Goal: Information Seeking & Learning: Find specific fact

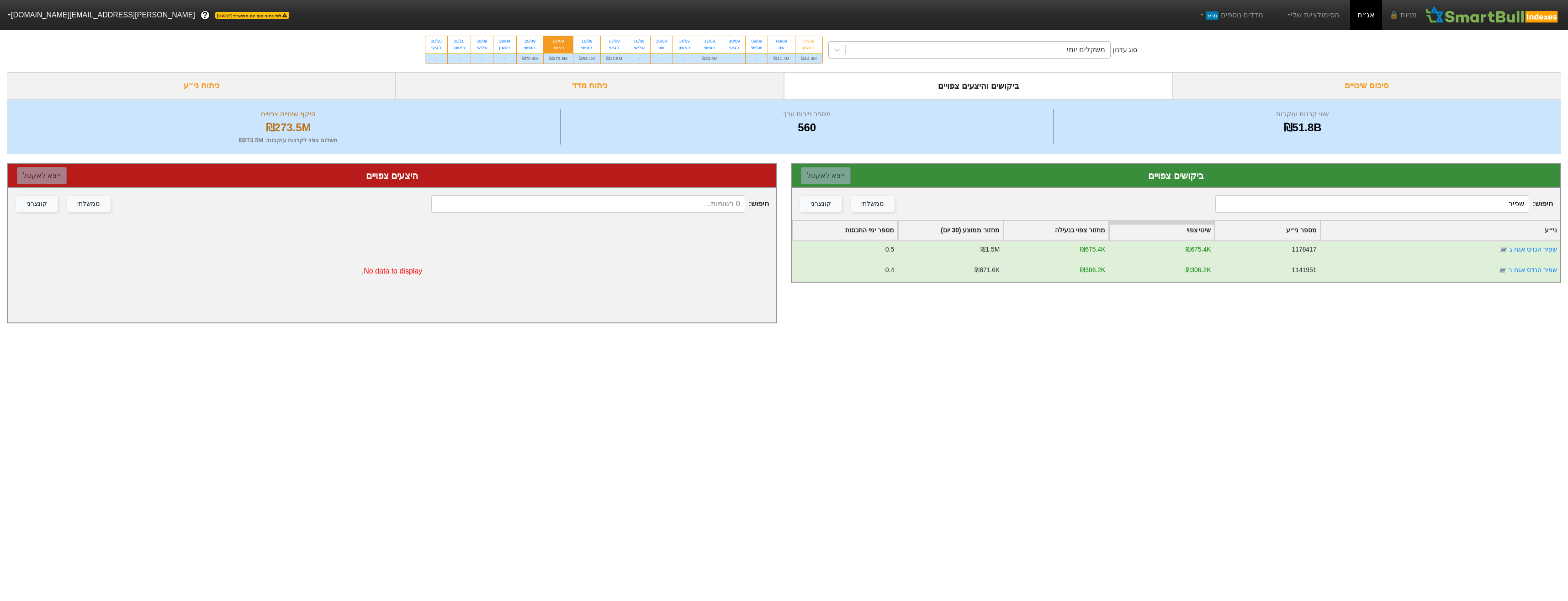
click at [1051, 55] on div "משקלים יומי" at bounding box center [978, 49] width 264 height 16
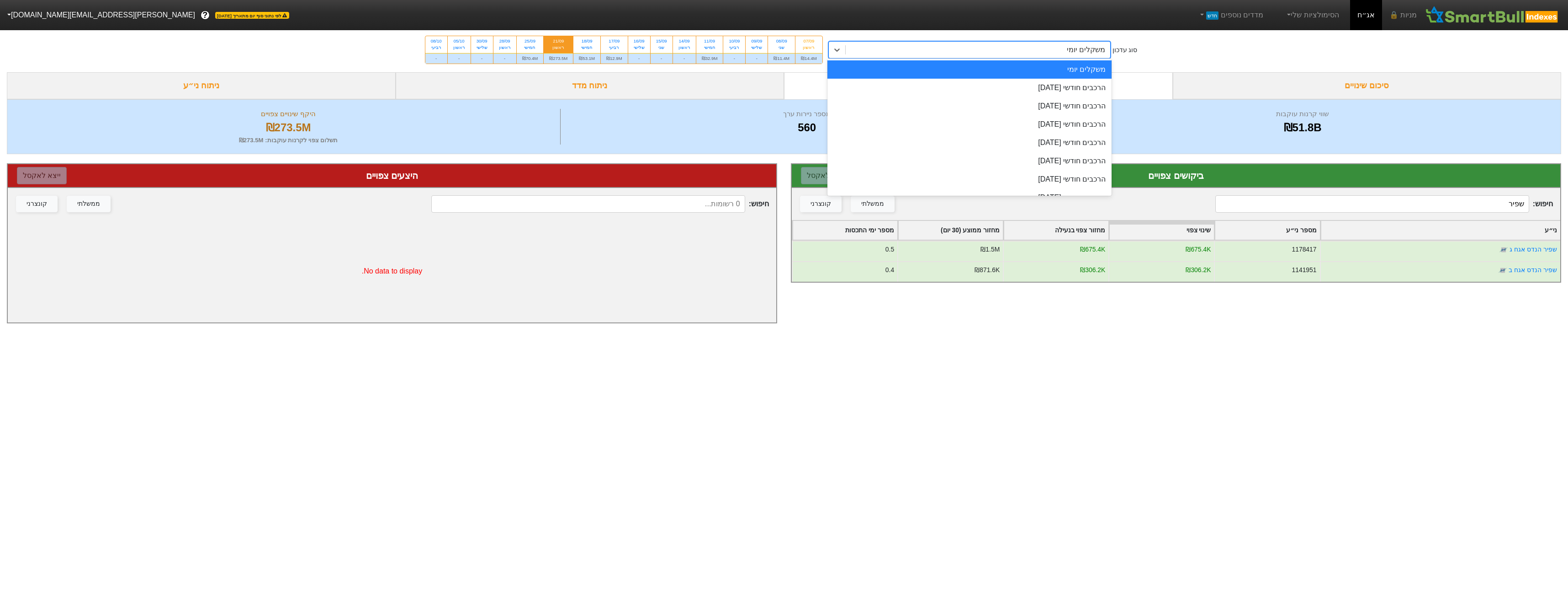
click at [565, 44] on div "21/09" at bounding box center [557, 40] width 18 height 7
click at [558, 42] on input "21/09 ראשון ₪273.5M" at bounding box center [556, 39] width 6 height 6
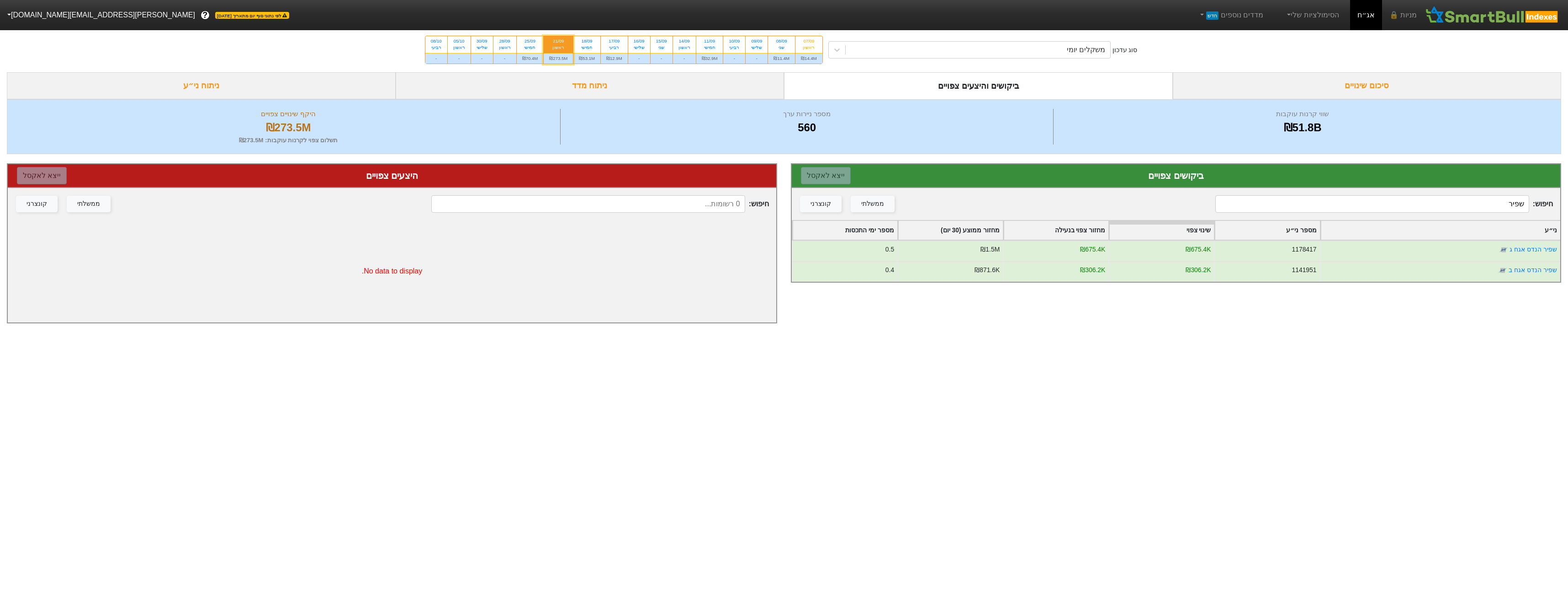
click at [570, 52] on div "21/09 ראשון" at bounding box center [557, 43] width 29 height 16
click at [558, 42] on input "21/09 ראשון ₪273.5M" at bounding box center [556, 39] width 6 height 6
click at [1358, 214] on div "חיפוש : שפיר ממשלתי קונצרני" at bounding box center [1175, 204] width 768 height 32
click at [1455, 207] on input "שפיר" at bounding box center [1372, 204] width 313 height 17
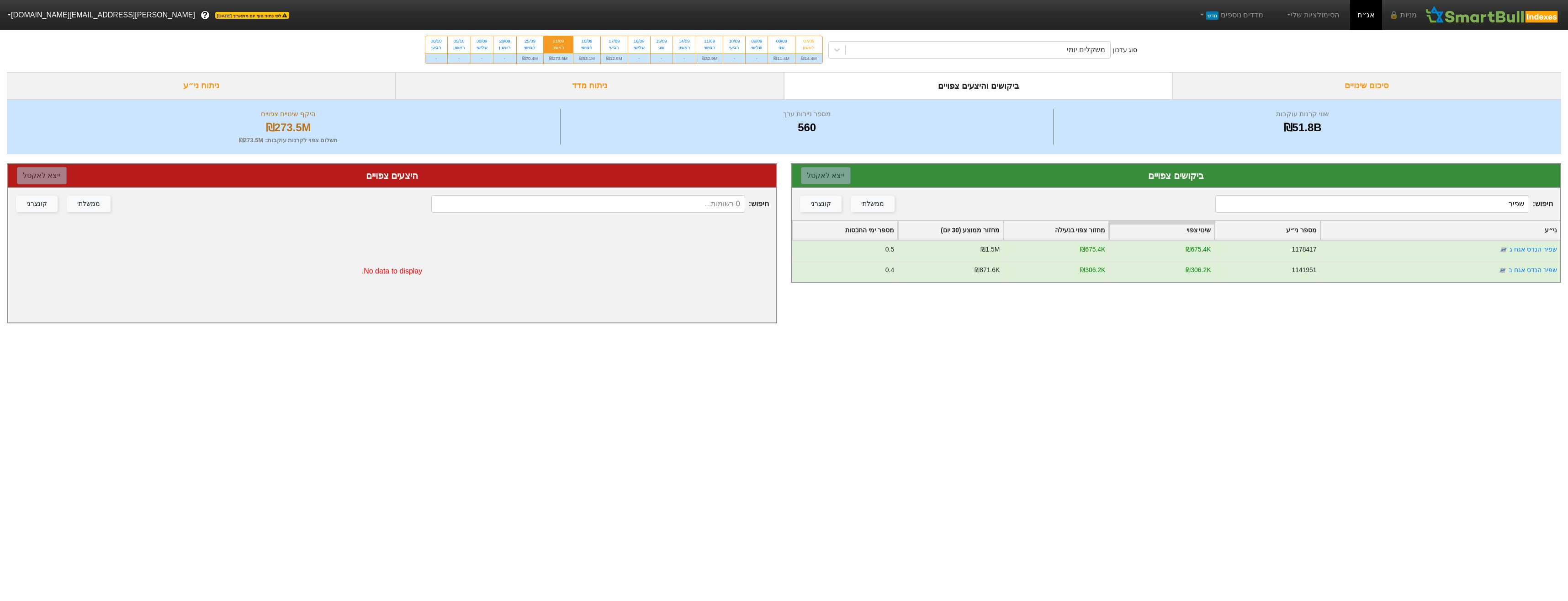
click at [1455, 207] on input "שפיר" at bounding box center [1372, 204] width 313 height 17
click at [1339, 205] on input "אלביט" at bounding box center [1372, 204] width 313 height 17
click at [1338, 205] on input "אלביט" at bounding box center [1372, 204] width 313 height 17
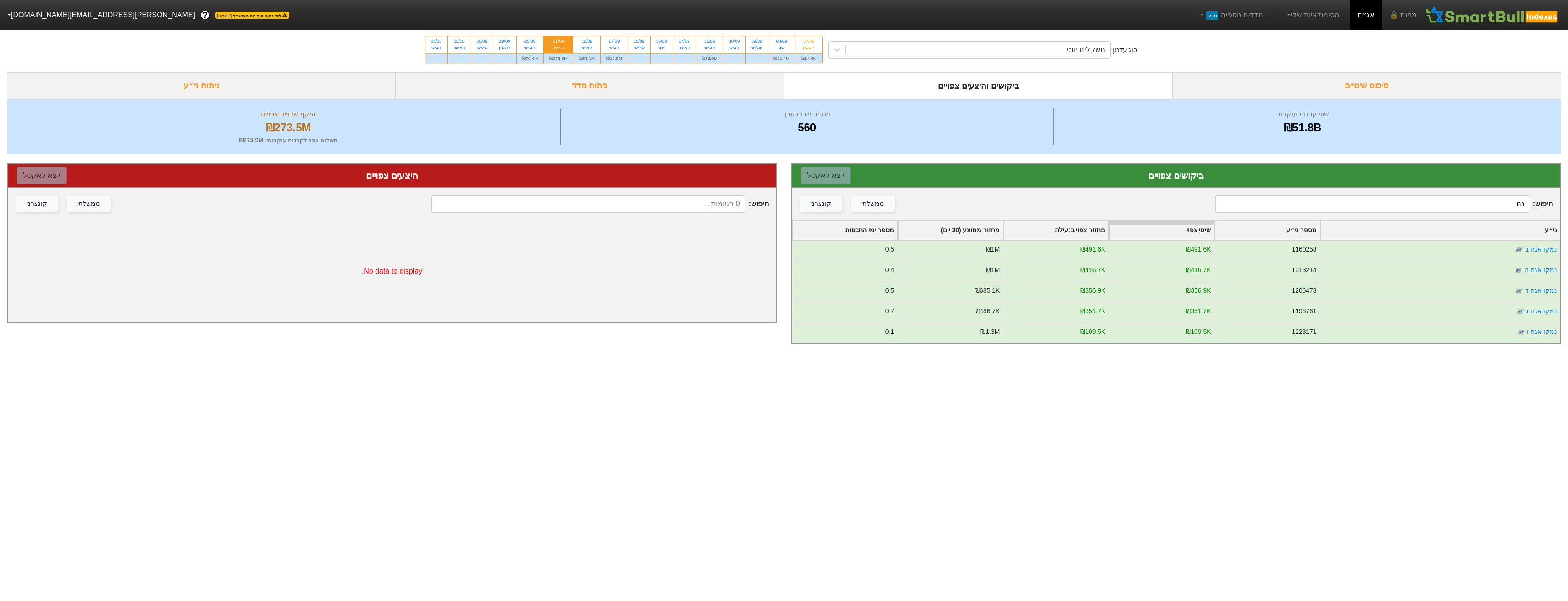
type input "נ"
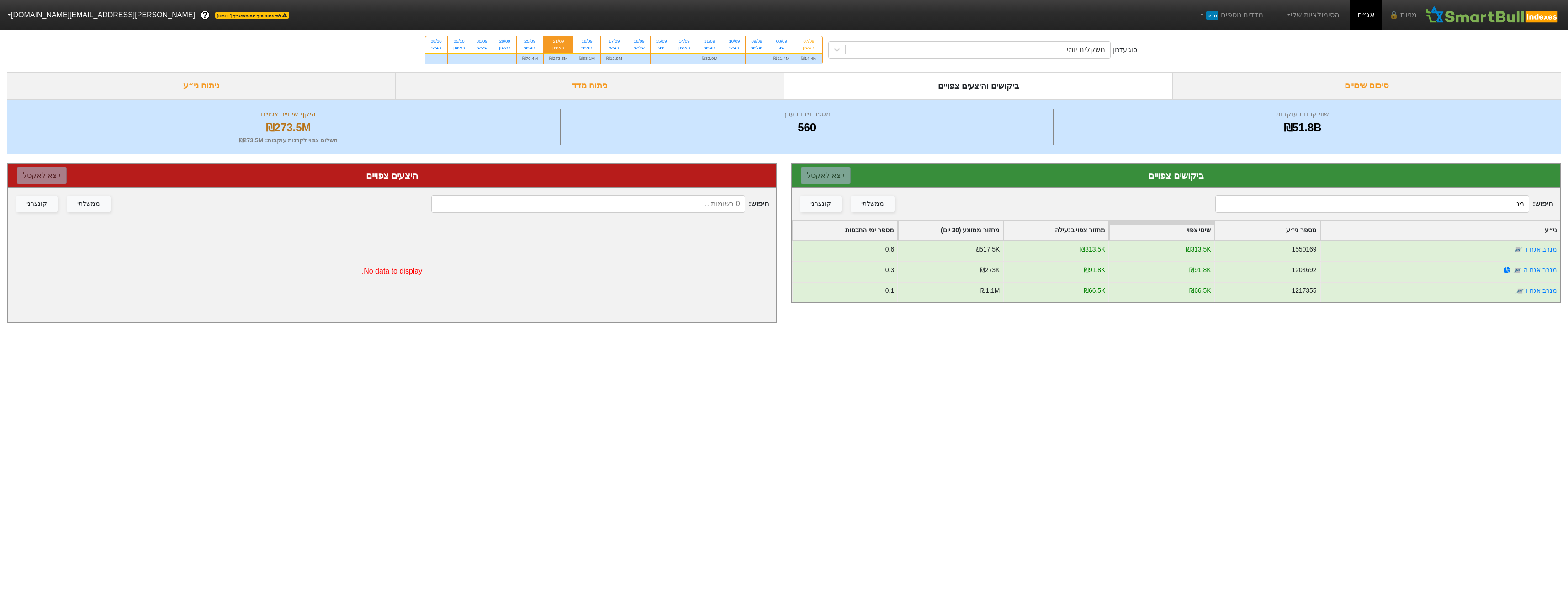
type input "מ"
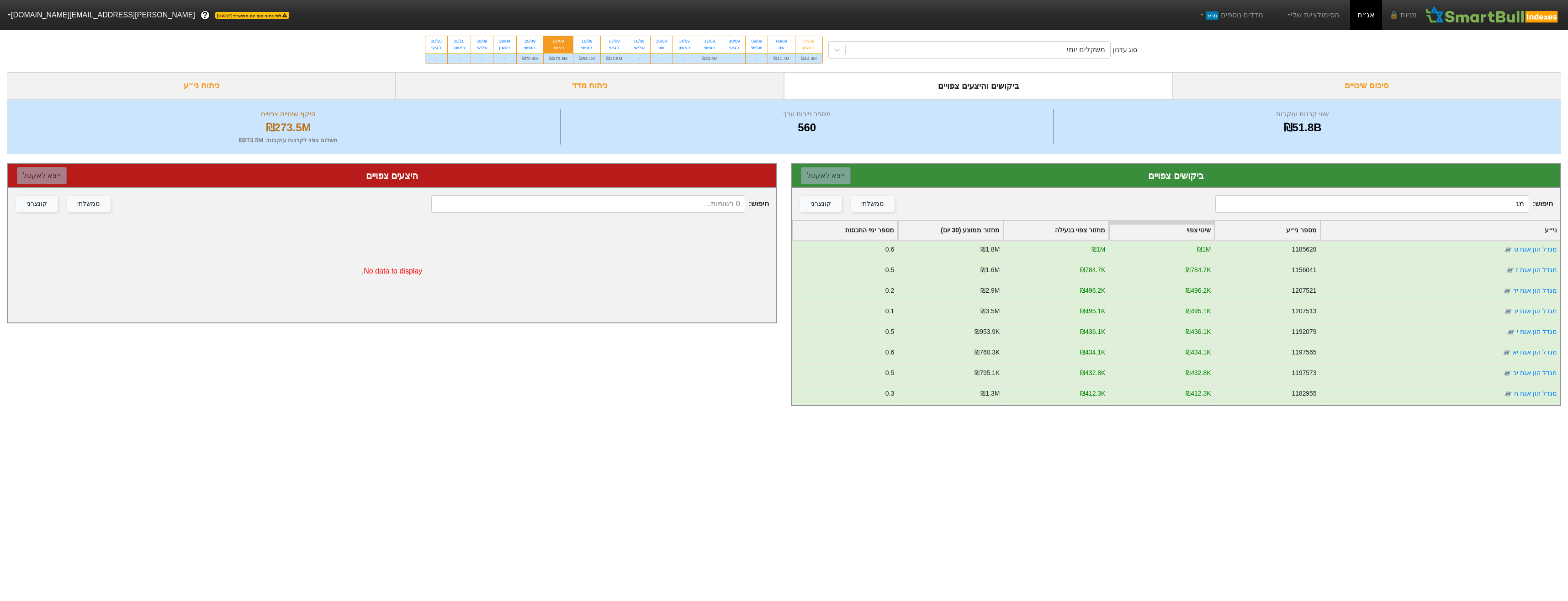
type input "מ"
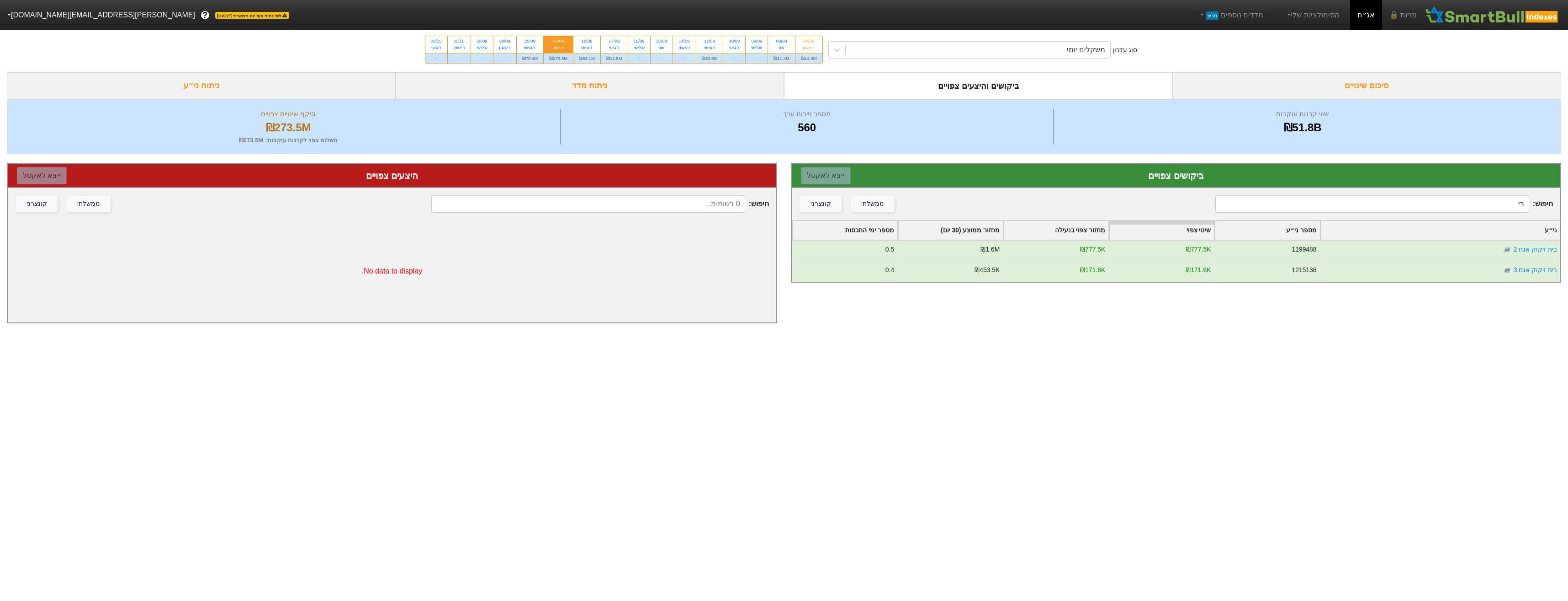
type input "ב"
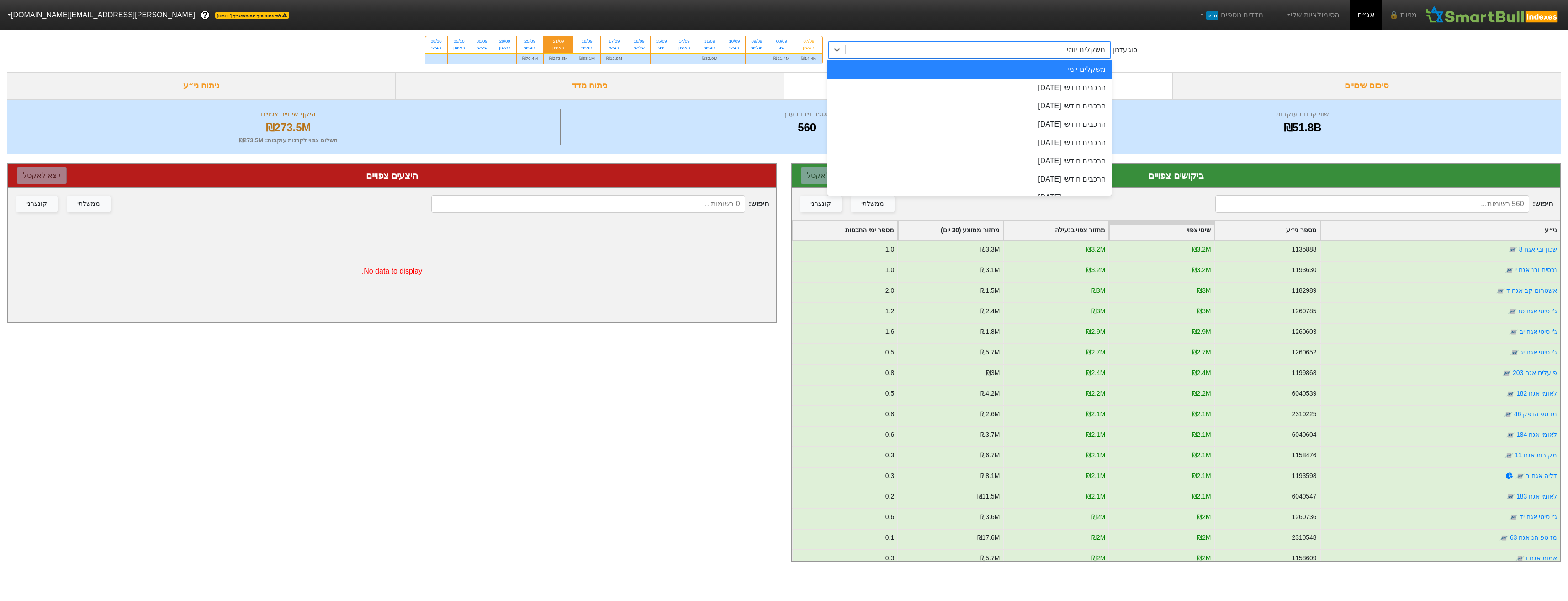
click at [982, 53] on div "משקלים יומי" at bounding box center [978, 49] width 264 height 16
click at [1027, 93] on div "הרכבים חודשי [DATE]" at bounding box center [969, 87] width 284 height 18
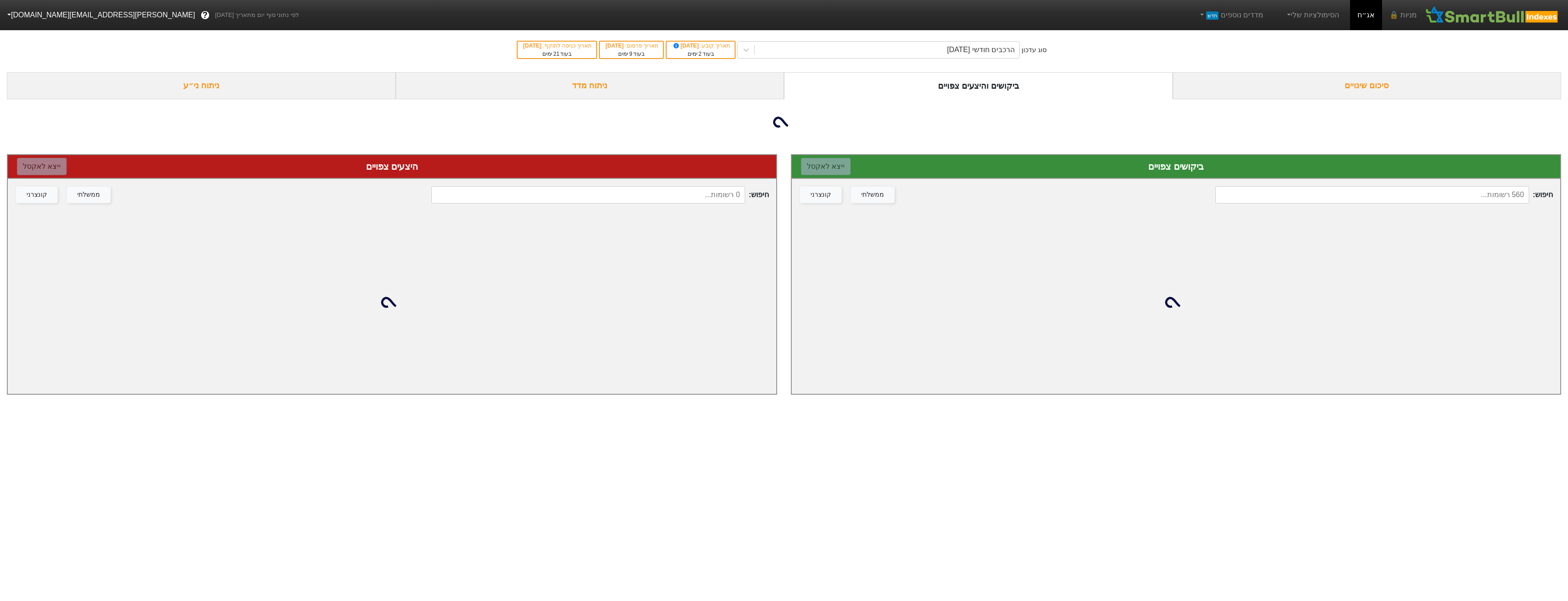
click at [1391, 203] on input at bounding box center [1372, 195] width 313 height 17
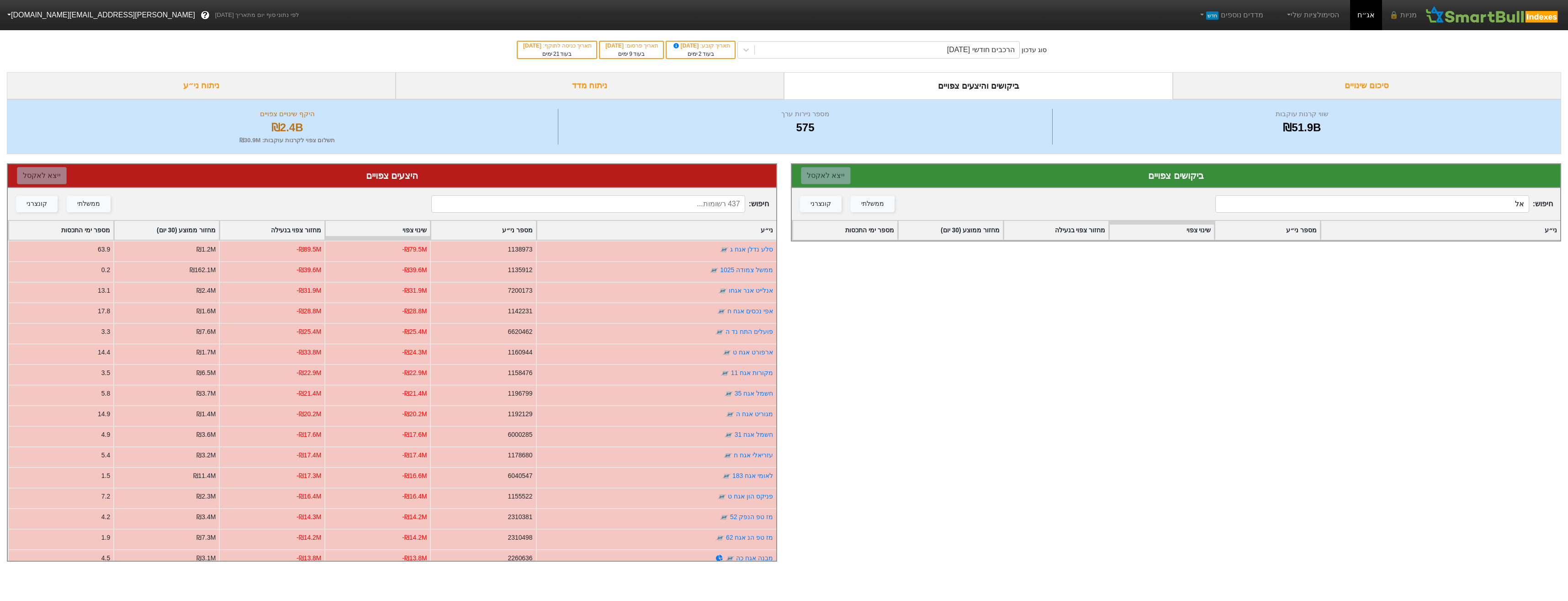
type input "א"
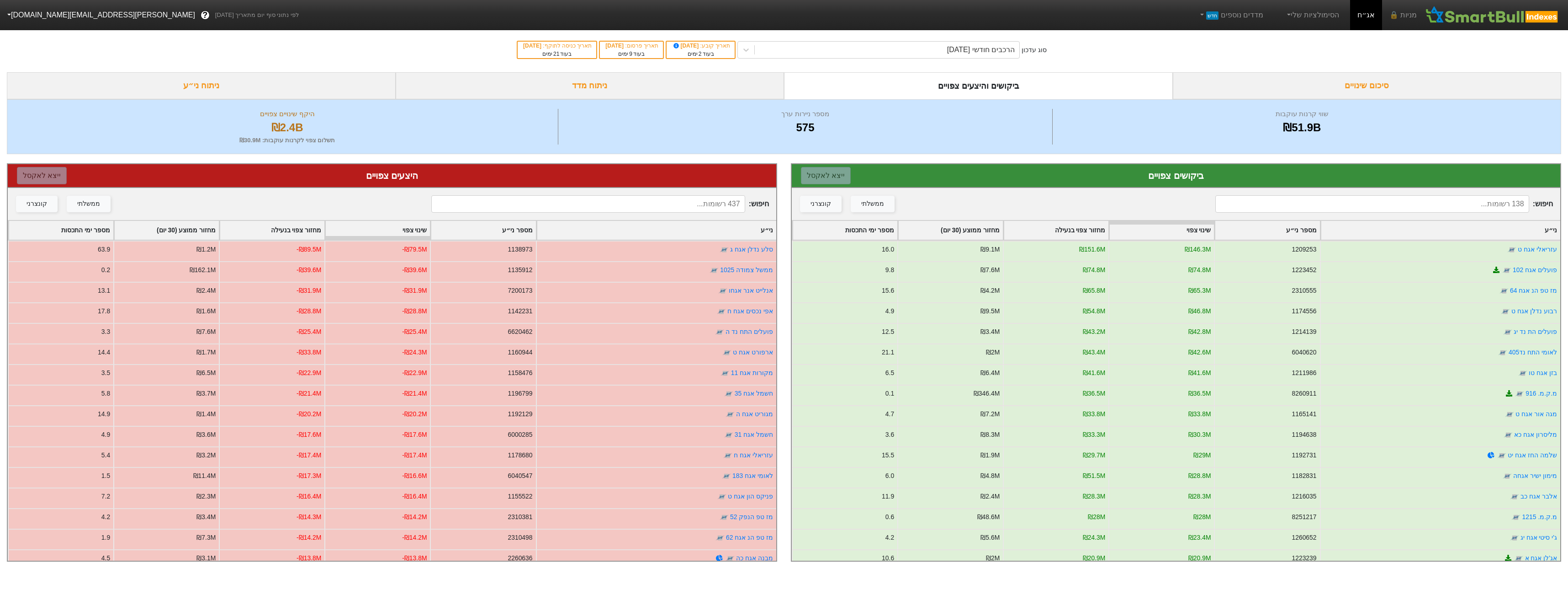
click at [691, 199] on input at bounding box center [588, 204] width 313 height 17
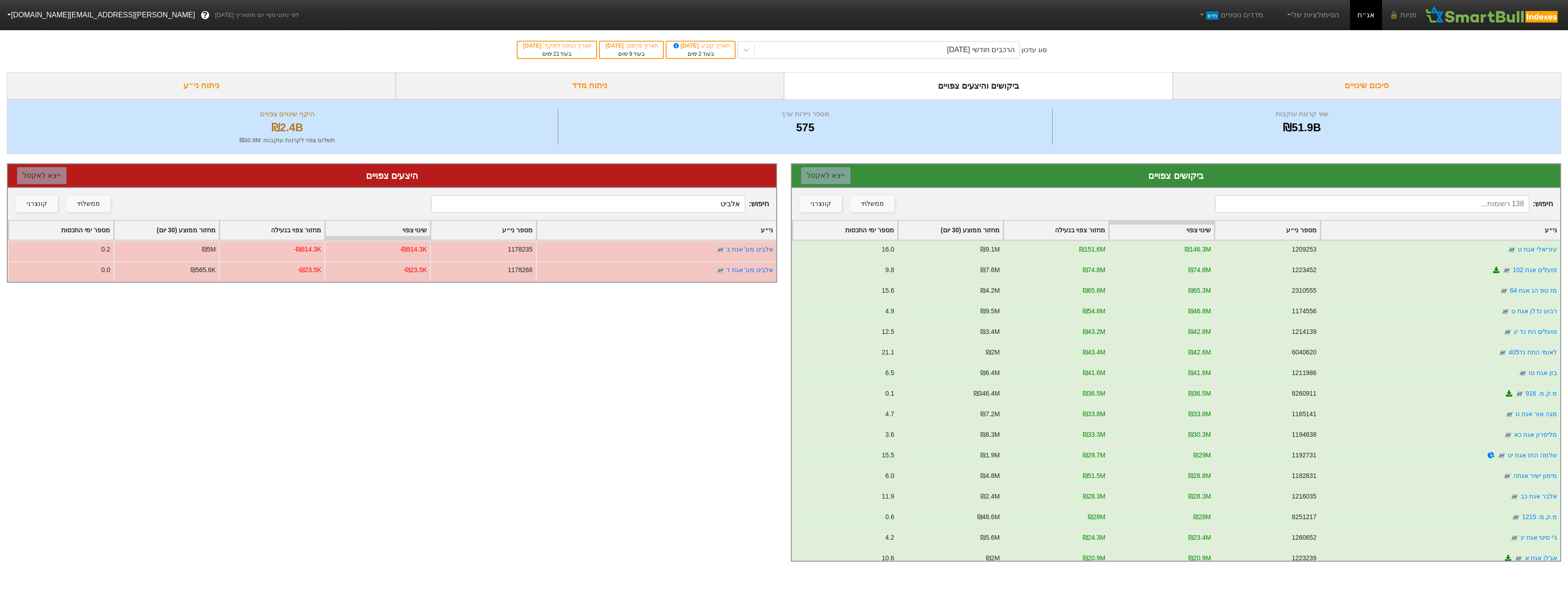
type input "אלביט"
click at [1371, 205] on input at bounding box center [1372, 204] width 313 height 17
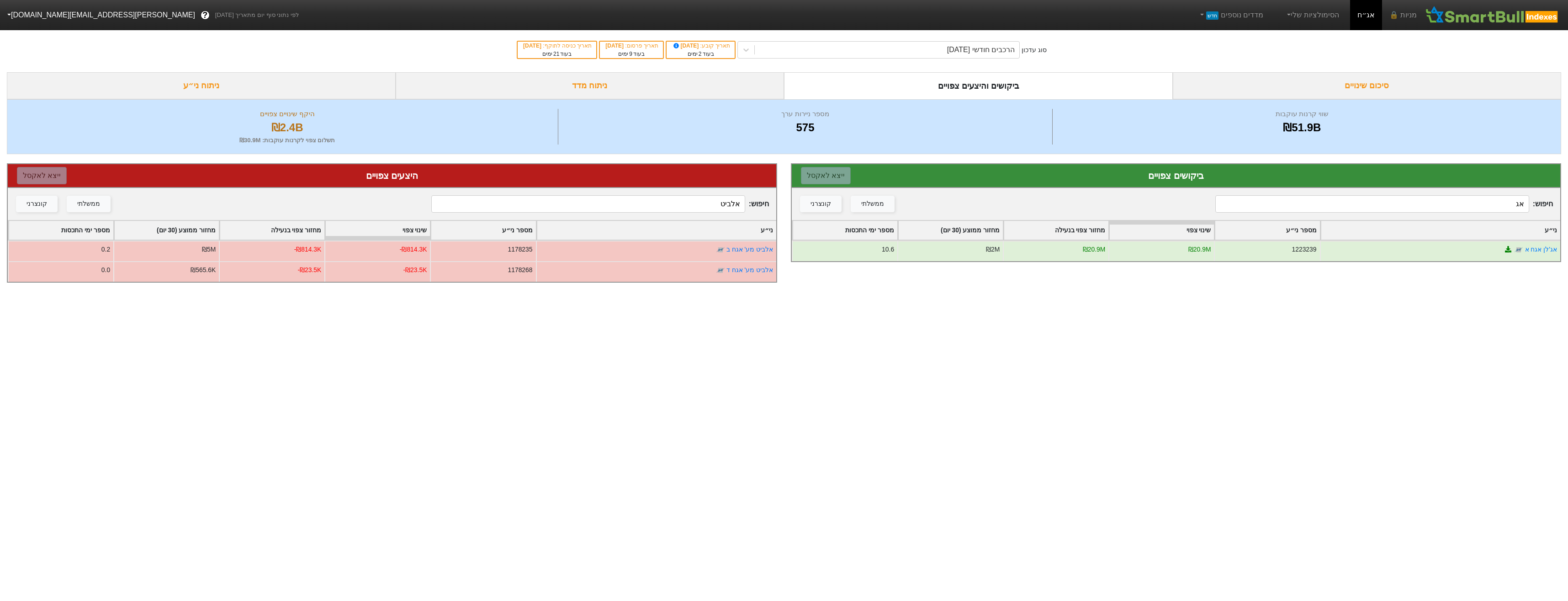
type input "א"
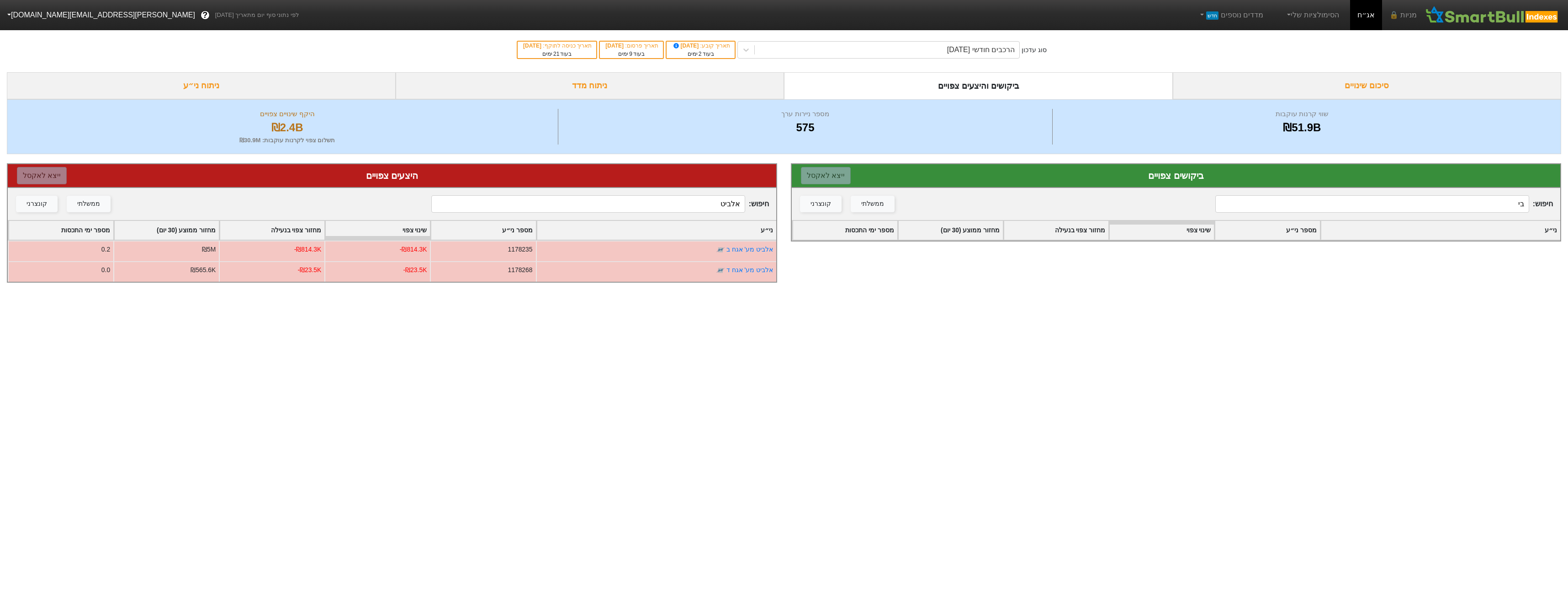
type input "ב"
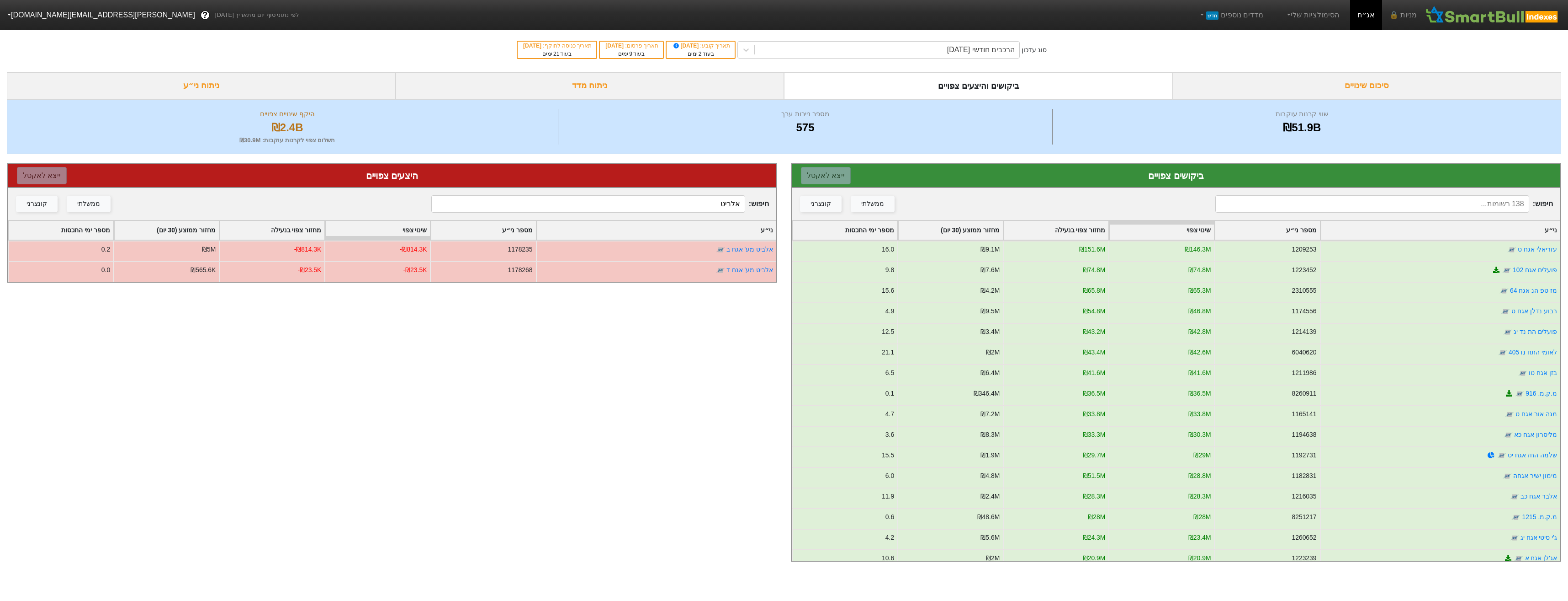
click at [704, 202] on input "אלביט" at bounding box center [588, 204] width 313 height 17
click at [722, 201] on input "בית זי" at bounding box center [588, 204] width 313 height 17
click at [721, 201] on input "בית זי" at bounding box center [588, 204] width 313 height 17
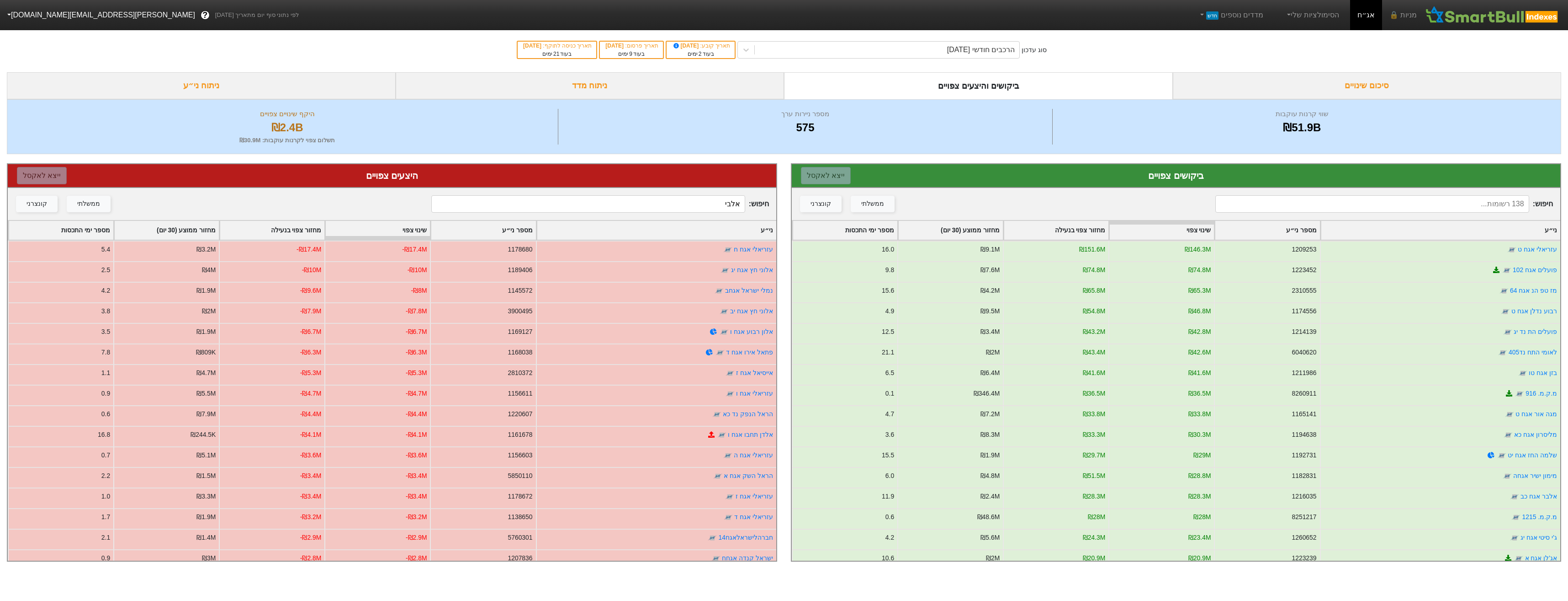
type input "אלביט"
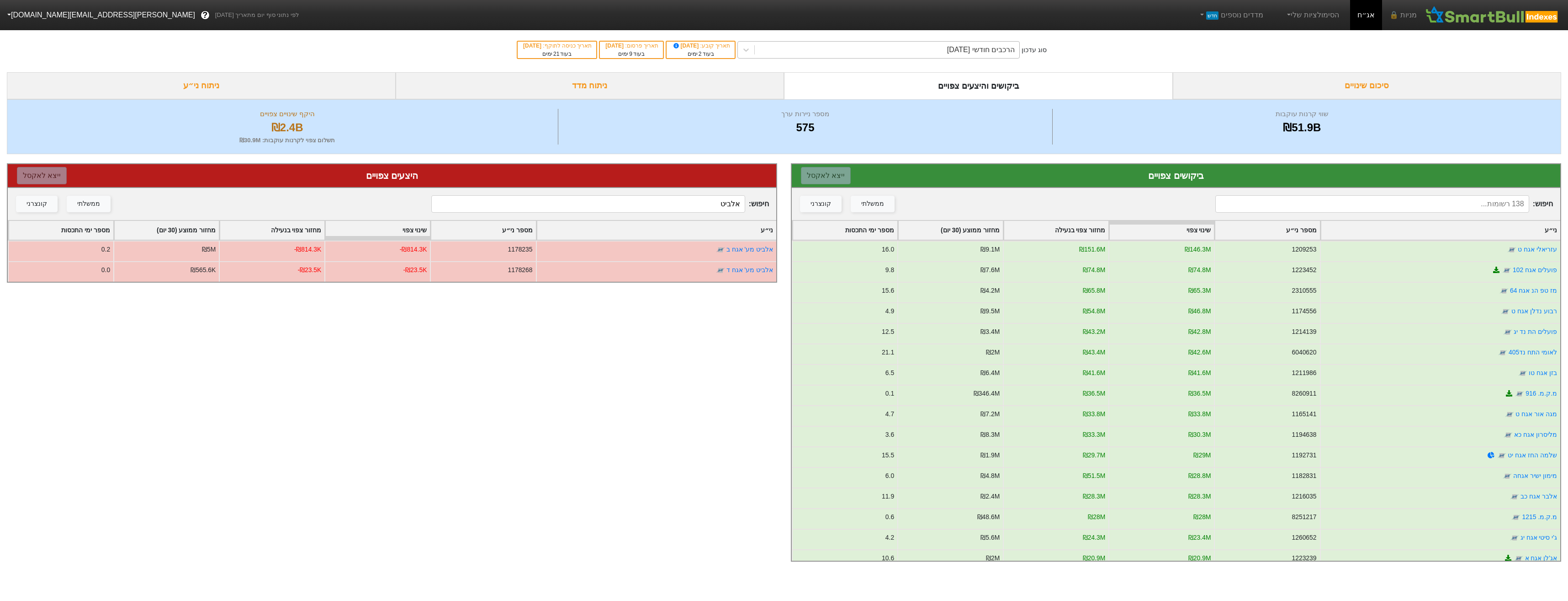
click at [845, 43] on div "הרכבים חודשי [DATE]" at bounding box center [886, 49] width 264 height 16
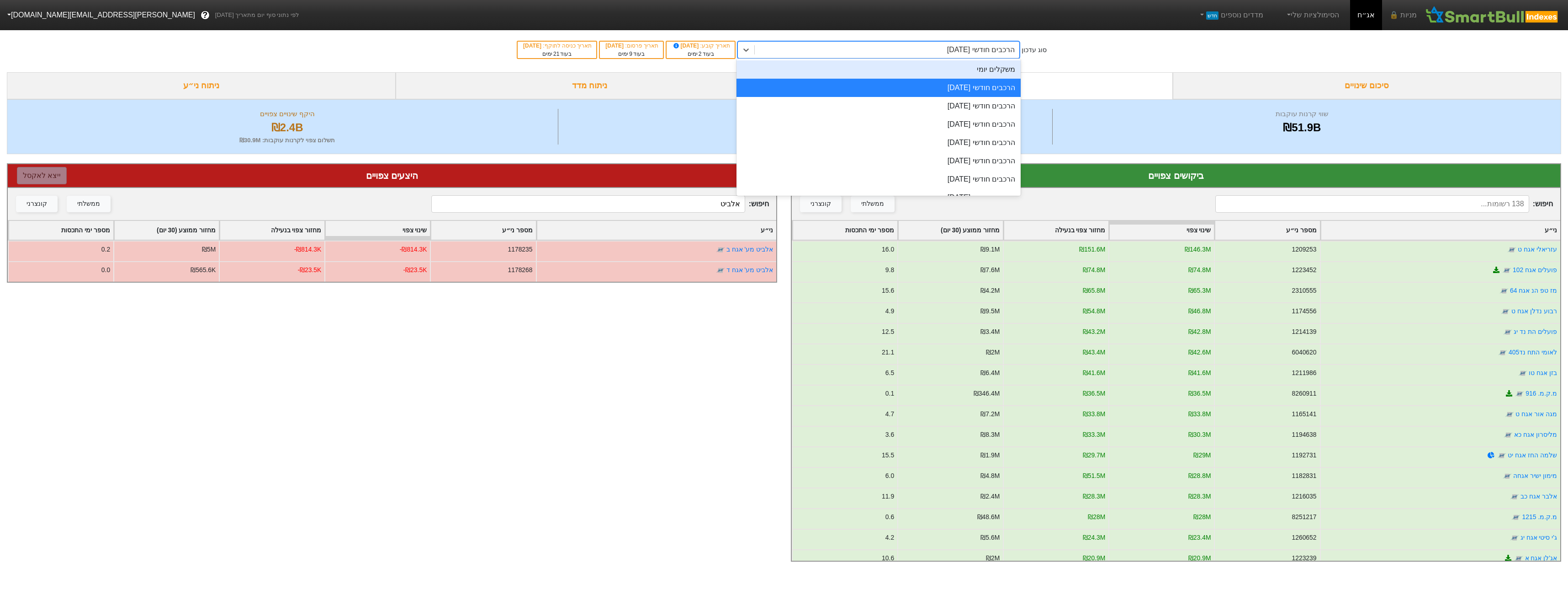
click at [913, 78] on div "משקלים יומי" at bounding box center [878, 69] width 284 height 18
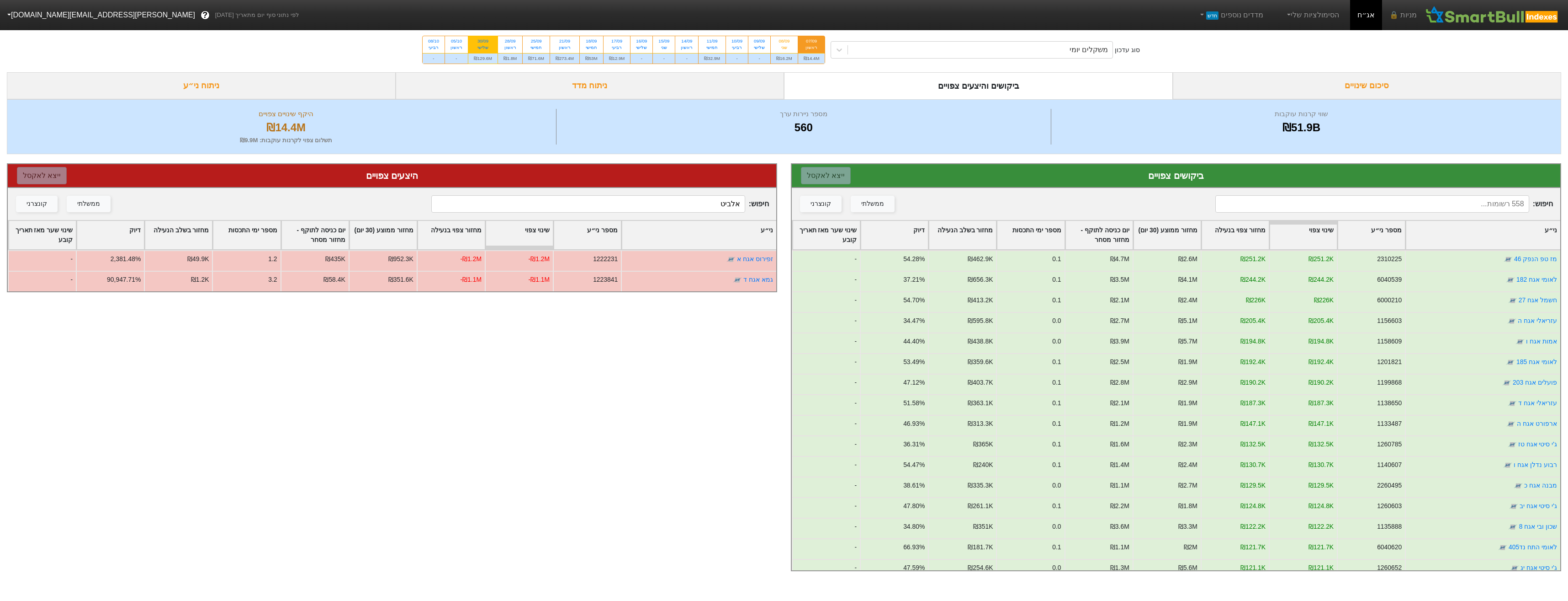
click at [494, 58] on div "₪129.6M" at bounding box center [482, 57] width 29 height 10
click at [483, 42] on input "30/09 שלישי ₪129.6M" at bounding box center [479, 39] width 6 height 6
radio input "true"
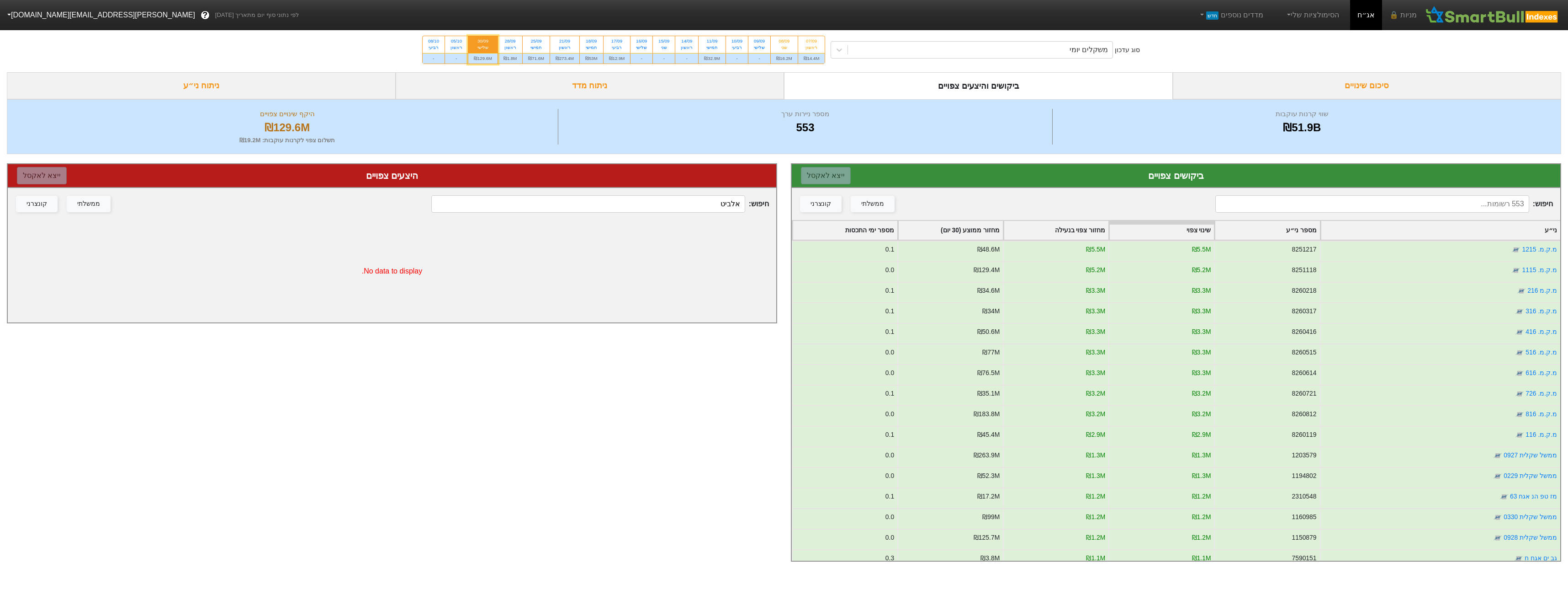
click at [1340, 207] on input at bounding box center [1372, 204] width 313 height 17
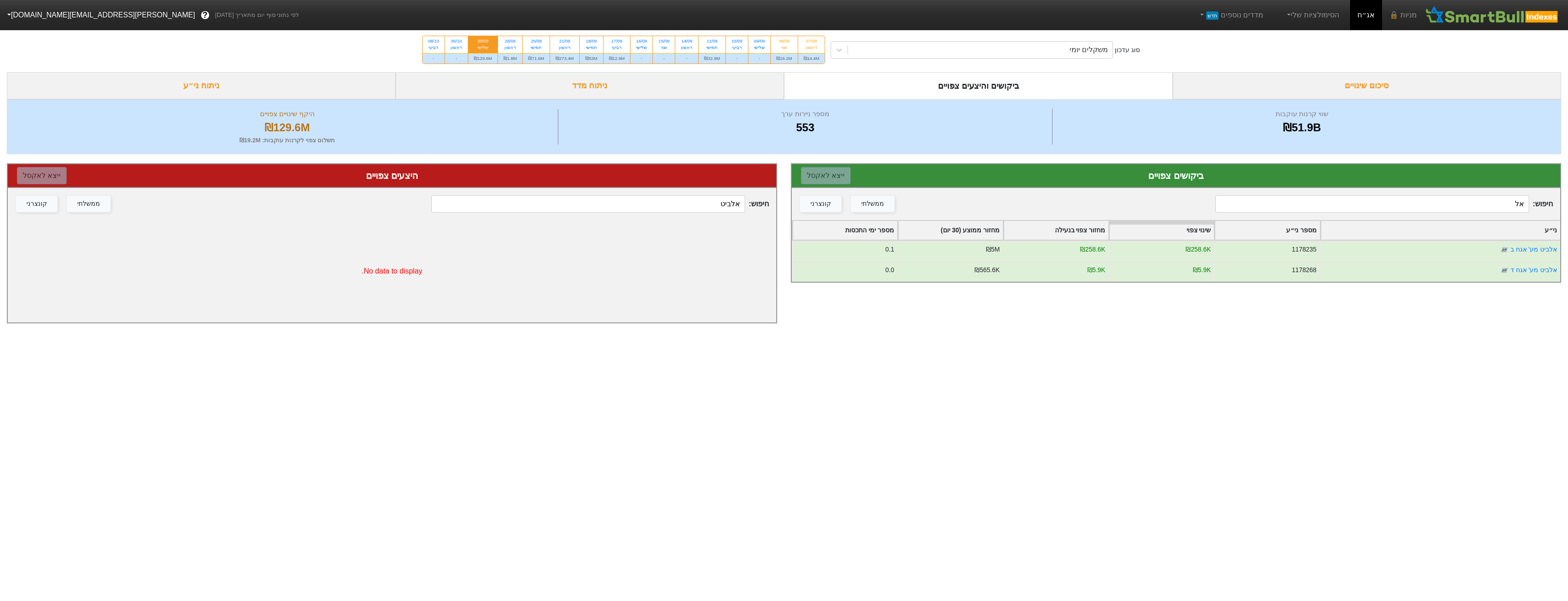
type input "א"
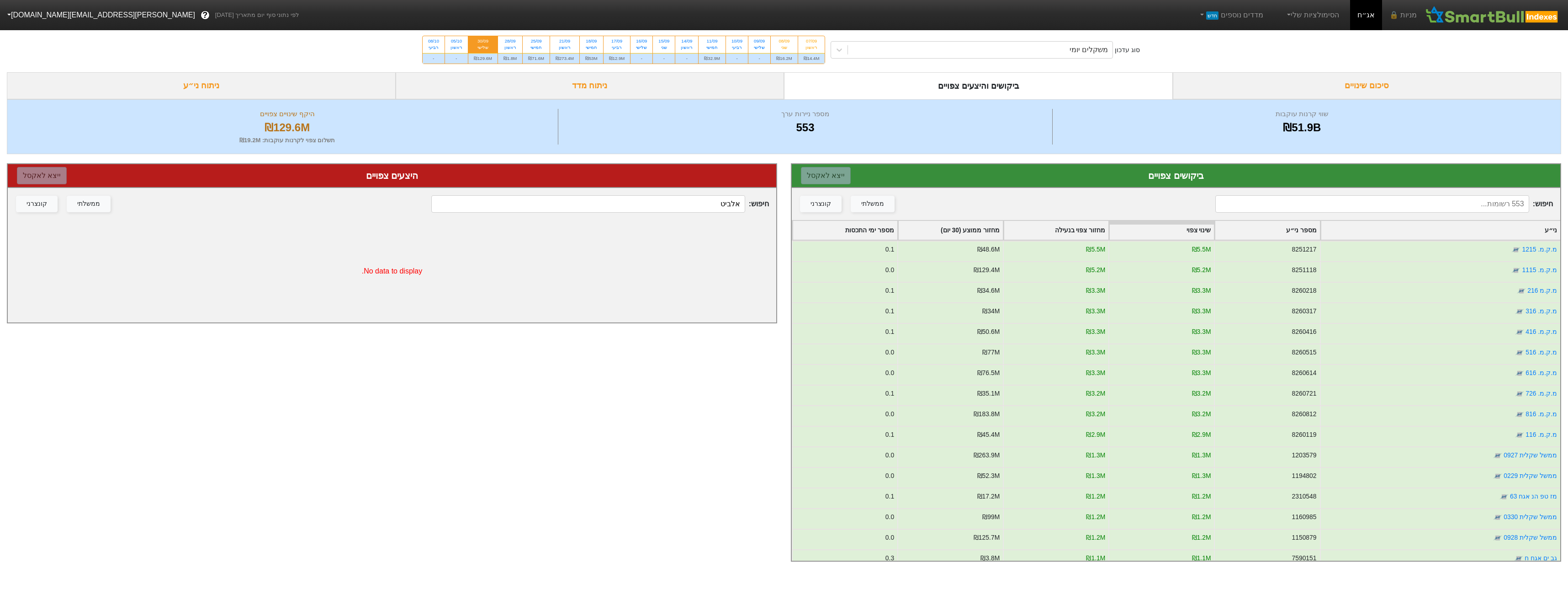
click at [1454, 208] on input at bounding box center [1372, 204] width 313 height 17
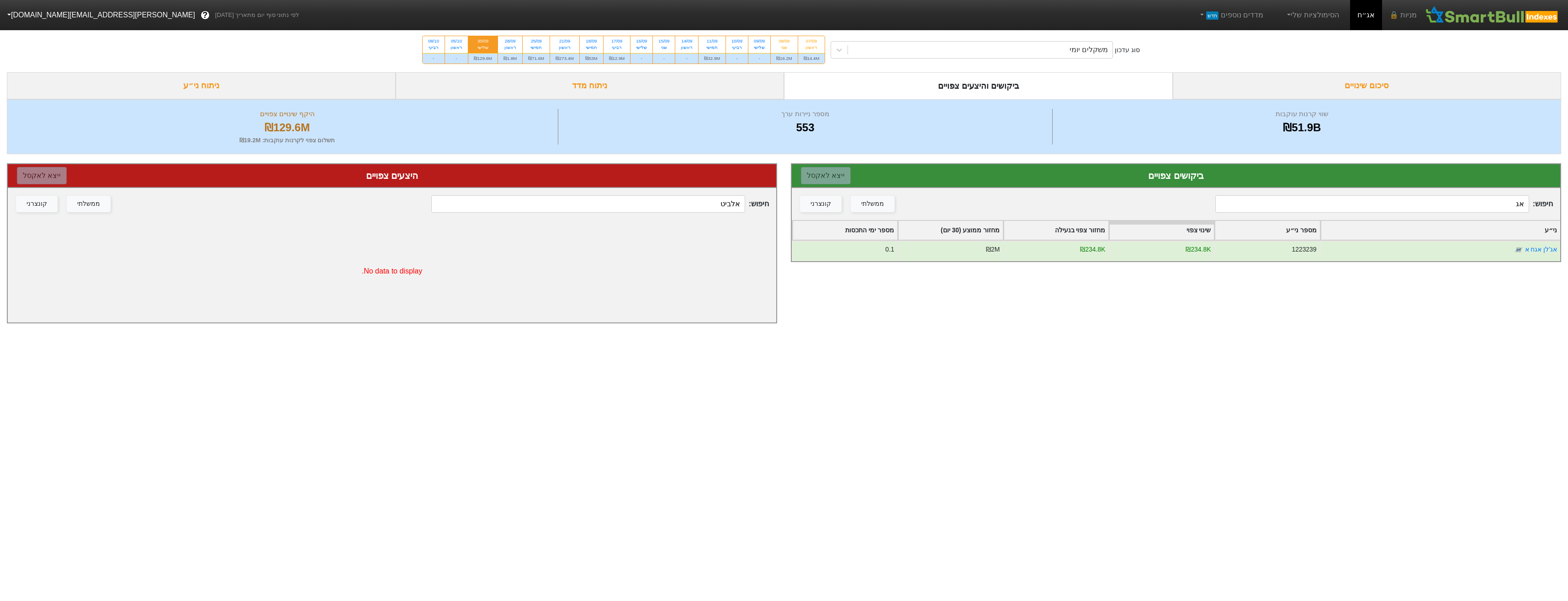
type input "א"
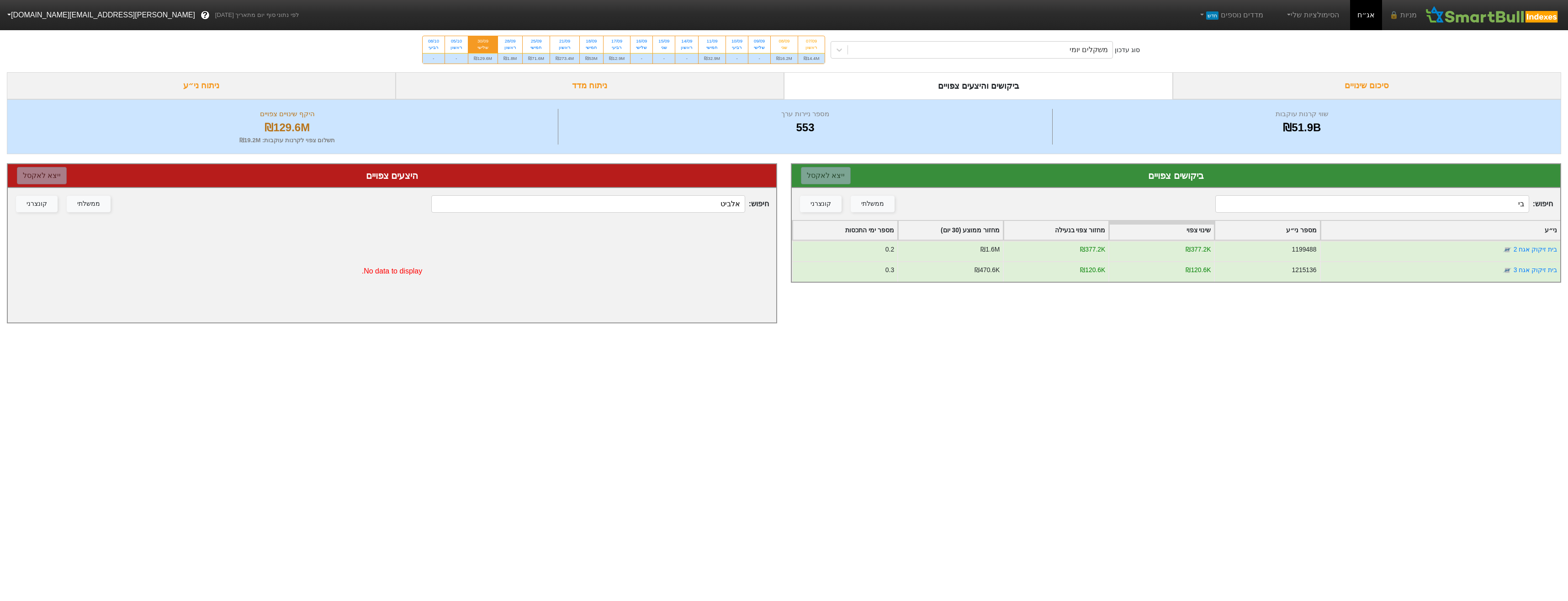
type input "ב"
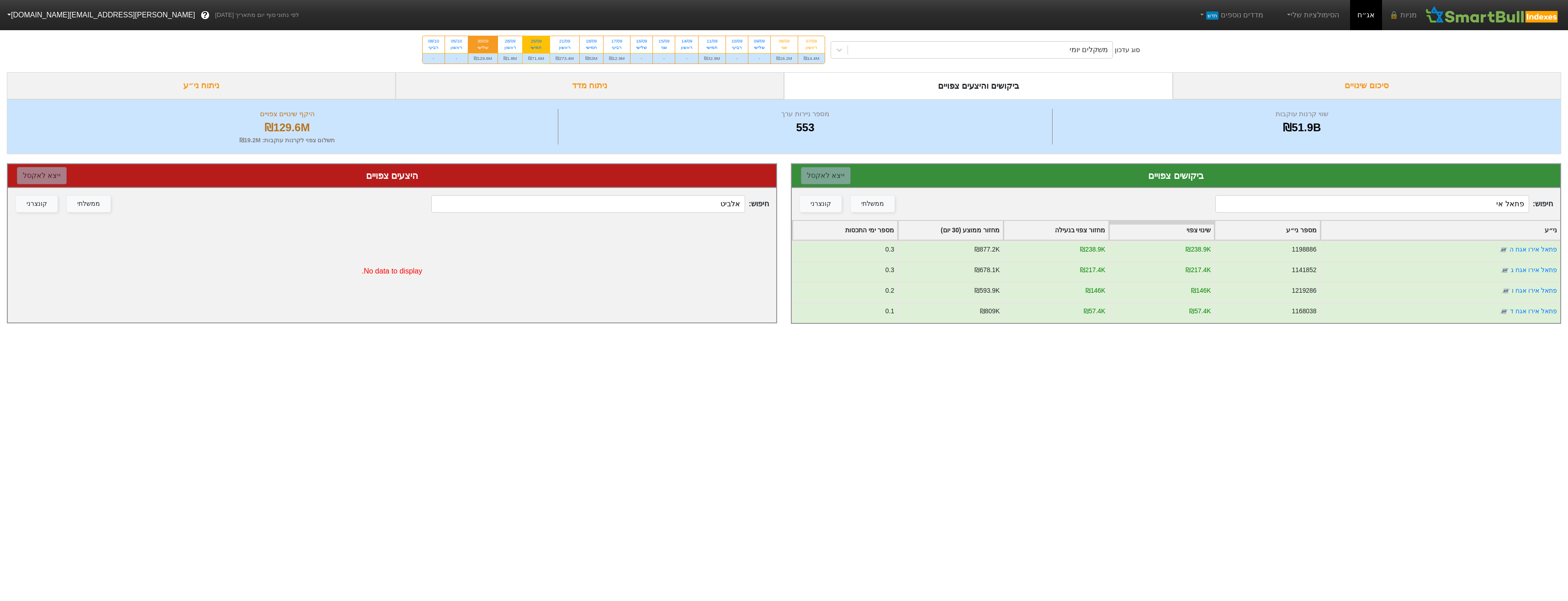
type input "פתאל אי"
click at [536, 58] on div "₪71.6M" at bounding box center [536, 57] width 27 height 10
click at [536, 42] on input "25/09 חמישי ₪71.6M" at bounding box center [533, 39] width 6 height 6
radio input "true"
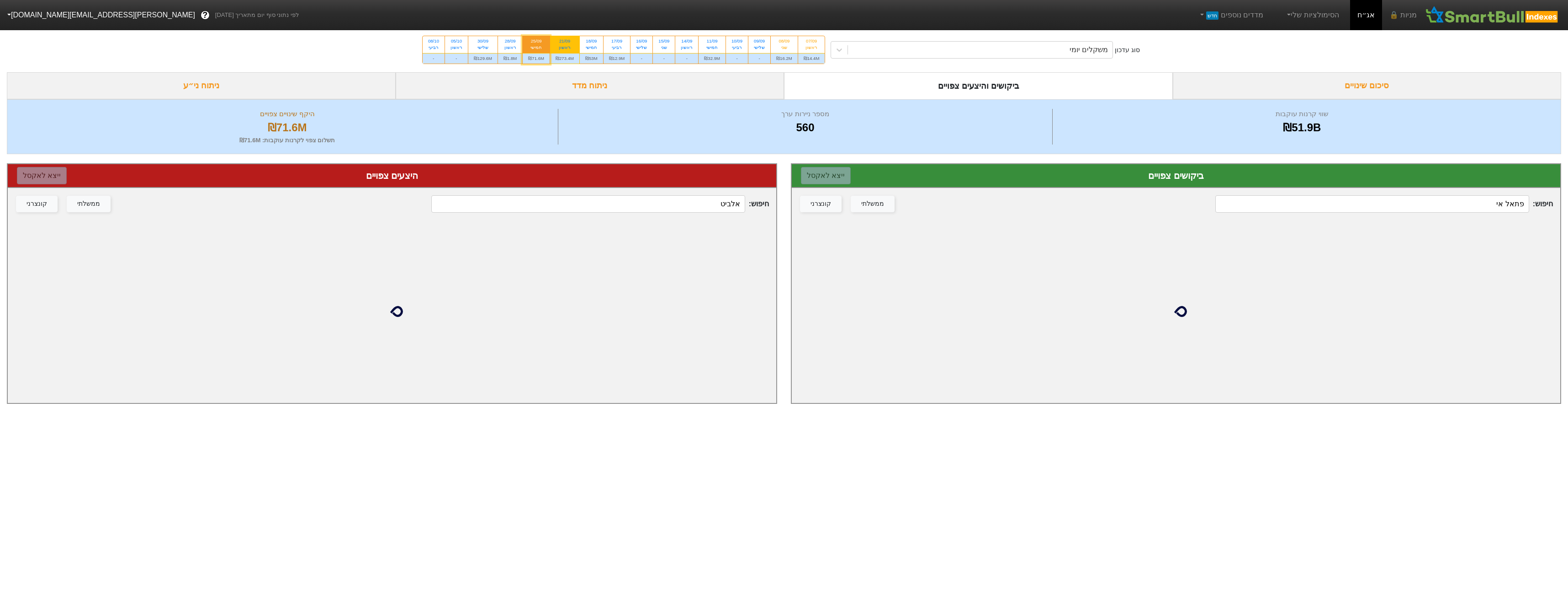
click at [572, 54] on div "₪273.4M" at bounding box center [564, 57] width 29 height 10
click at [565, 42] on input "21/09 ראשון ₪273.4M" at bounding box center [561, 39] width 6 height 6
radio input "true"
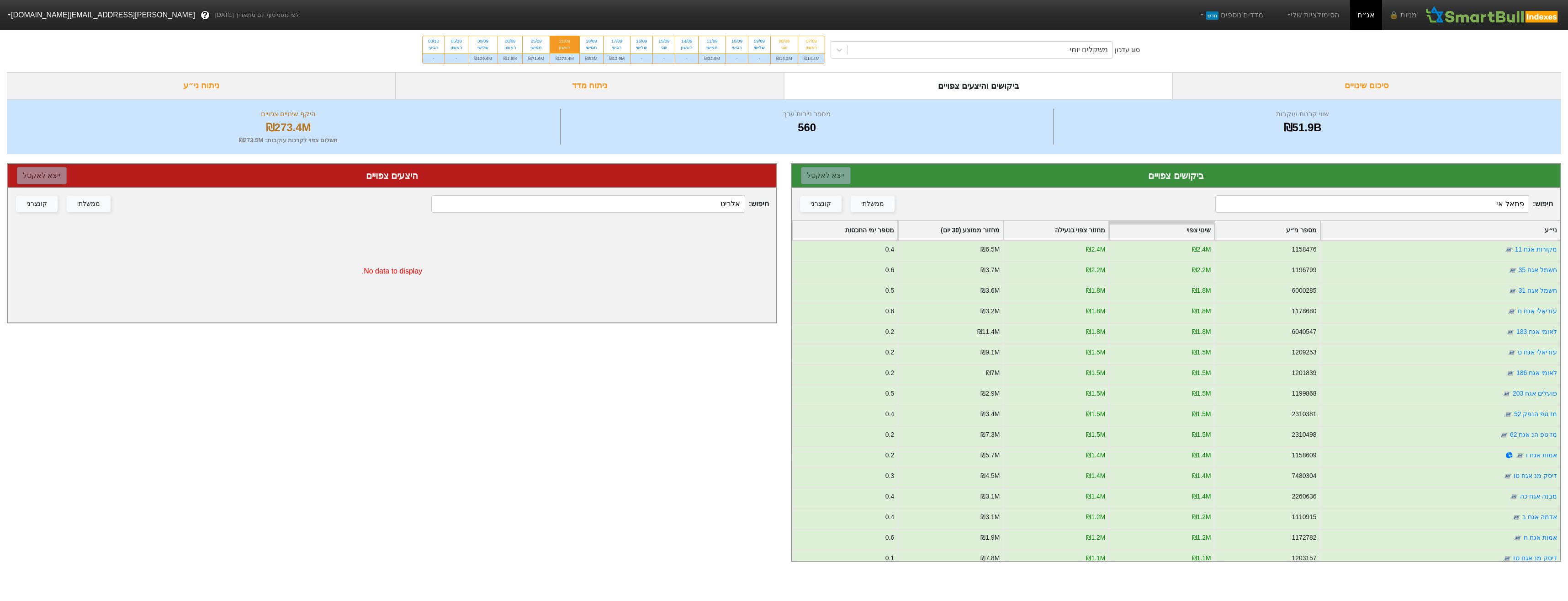
click at [1456, 194] on div "חיפוש : פתאל אי ממשלתי קונצרני" at bounding box center [1175, 204] width 768 height 32
click at [1458, 200] on input "פתאל אי" at bounding box center [1372, 204] width 313 height 17
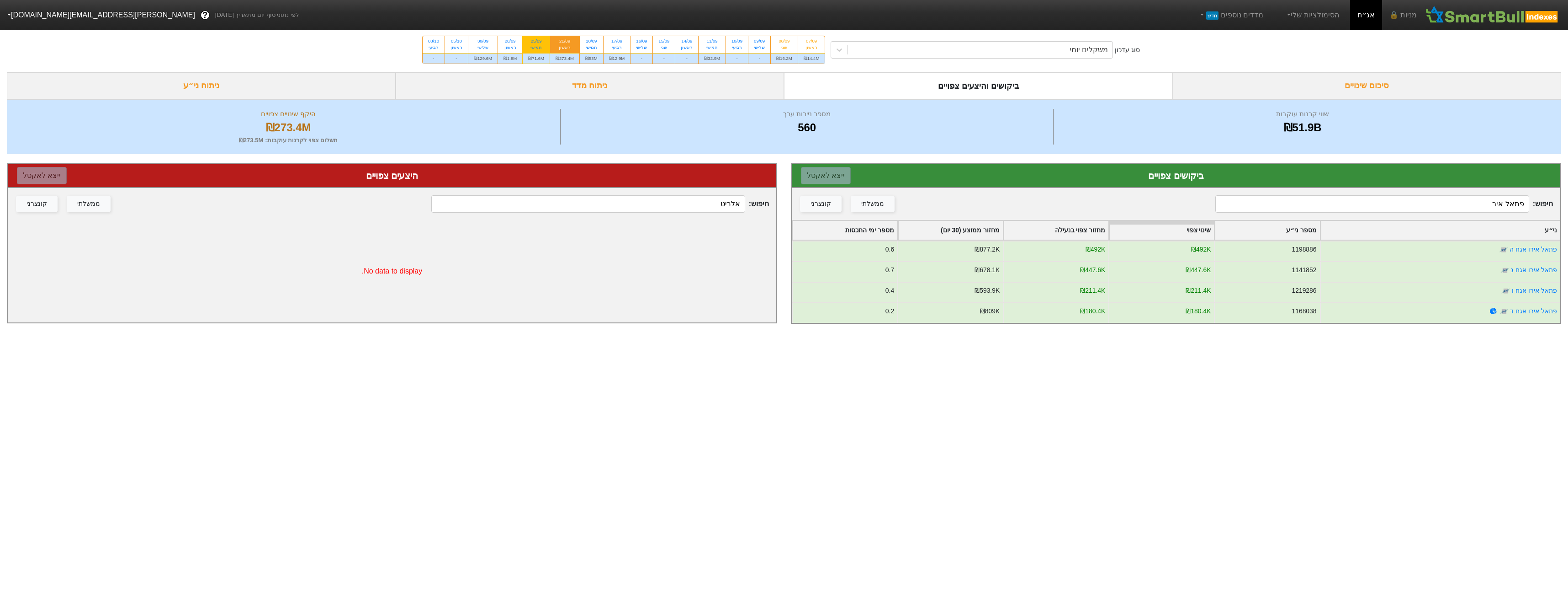
type input "פתאל איר"
click at [538, 58] on div "₪71.6M" at bounding box center [536, 57] width 27 height 10
click at [537, 42] on input "25/09 חמישי ₪71.6M" at bounding box center [533, 39] width 6 height 6
radio input "true"
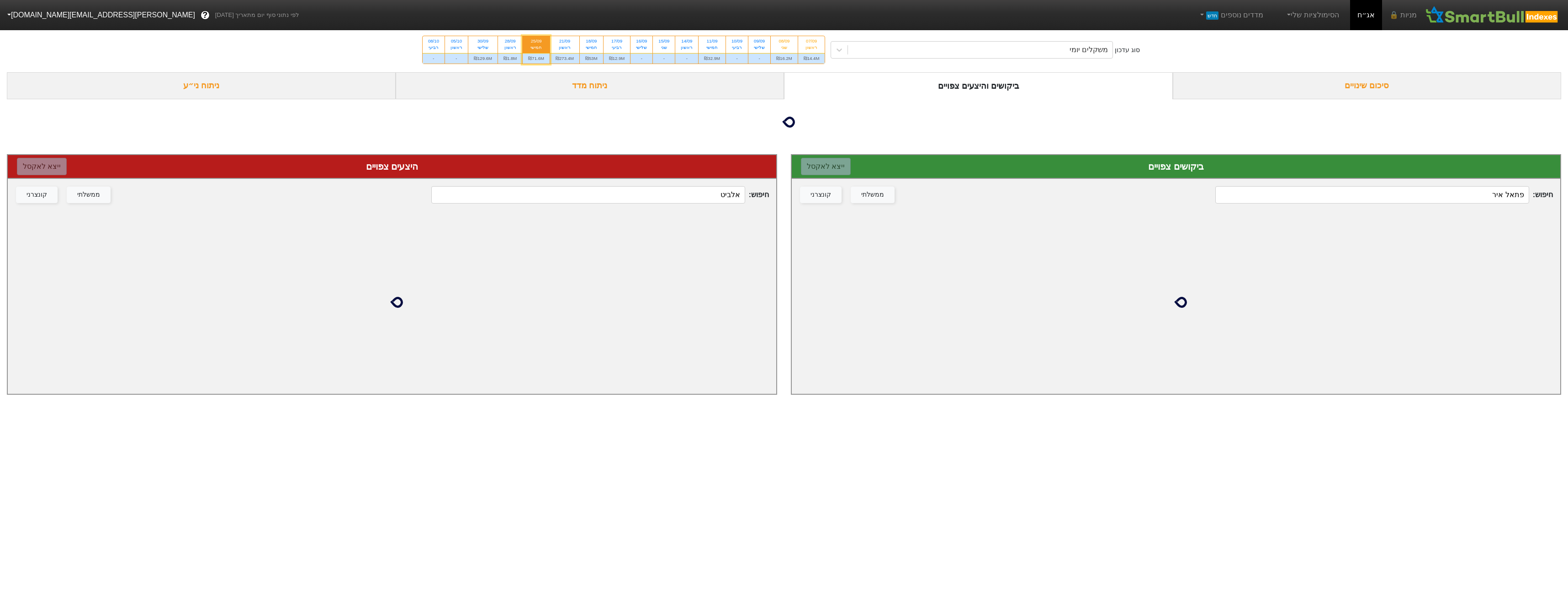
click at [1438, 200] on input "פתאל איר" at bounding box center [1372, 195] width 313 height 17
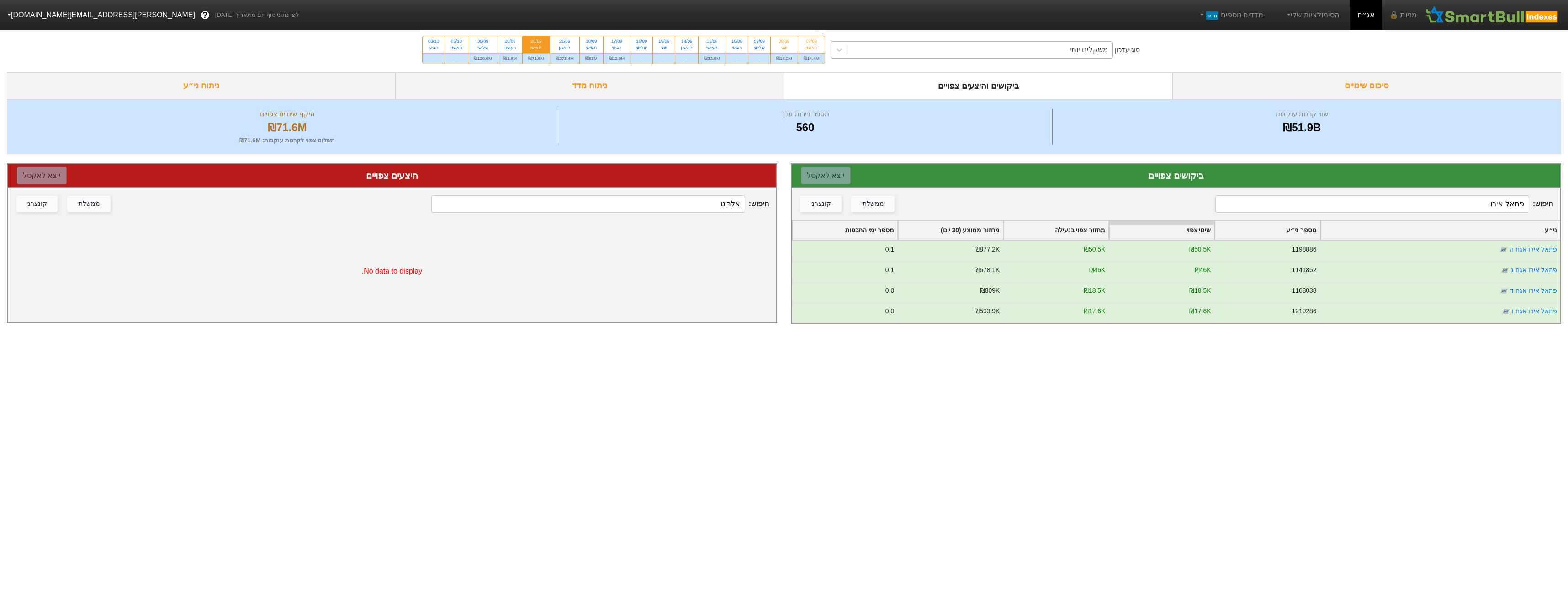
click at [1093, 54] on div "משקלים יומי" at bounding box center [1089, 50] width 39 height 11
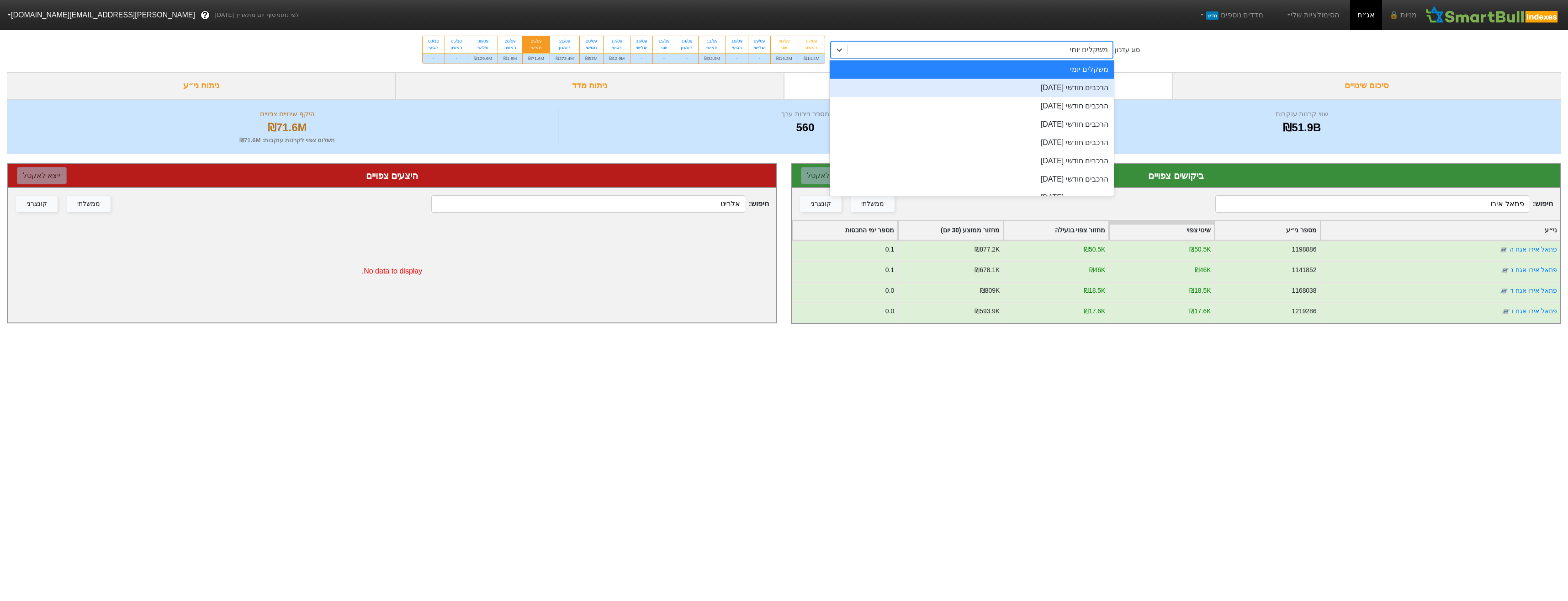
click at [1094, 86] on div "הרכבים חודשי [DATE]" at bounding box center [972, 87] width 284 height 18
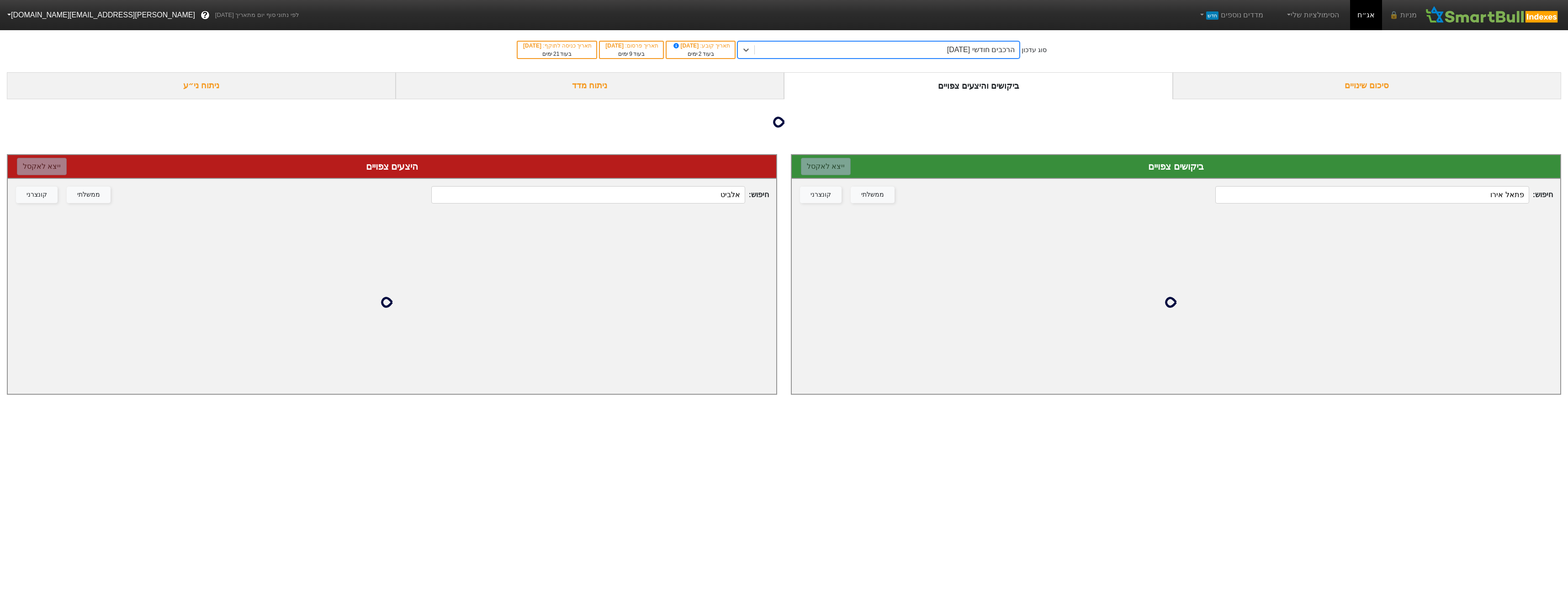
click at [1428, 196] on input "פתאל אירו" at bounding box center [1372, 195] width 313 height 17
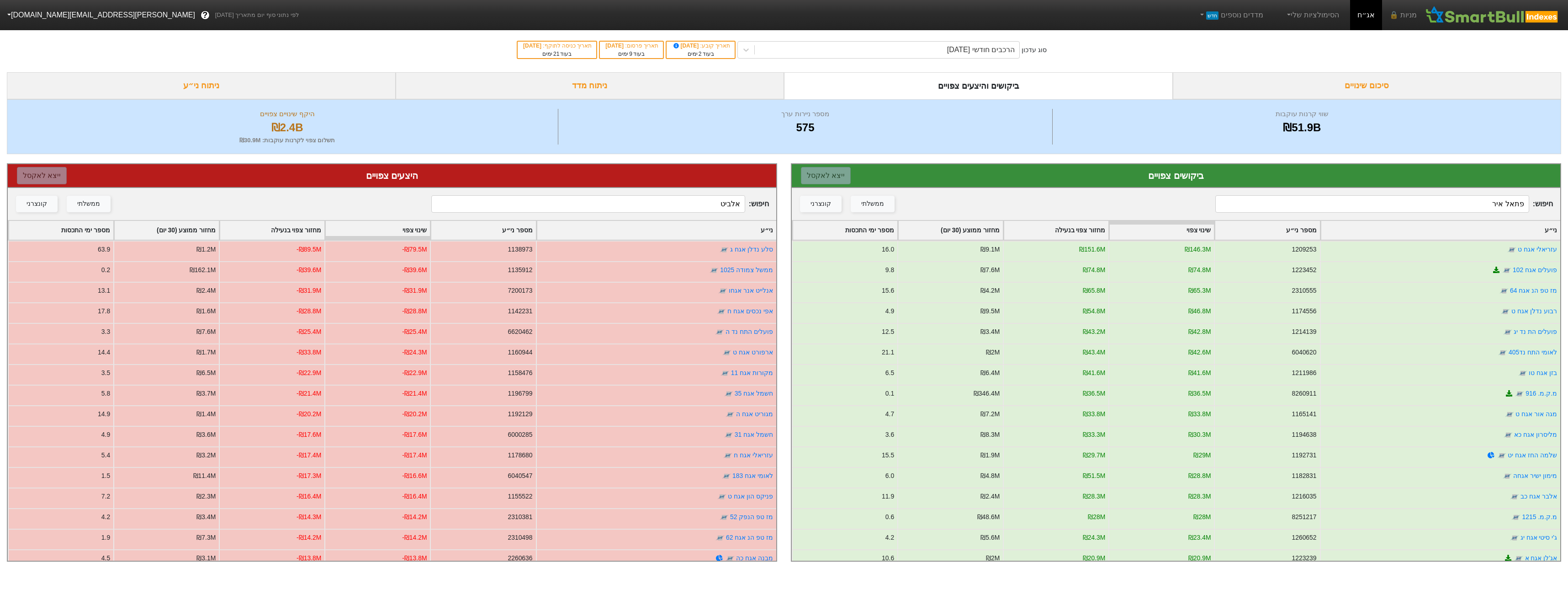
type input "פתאל אירו"
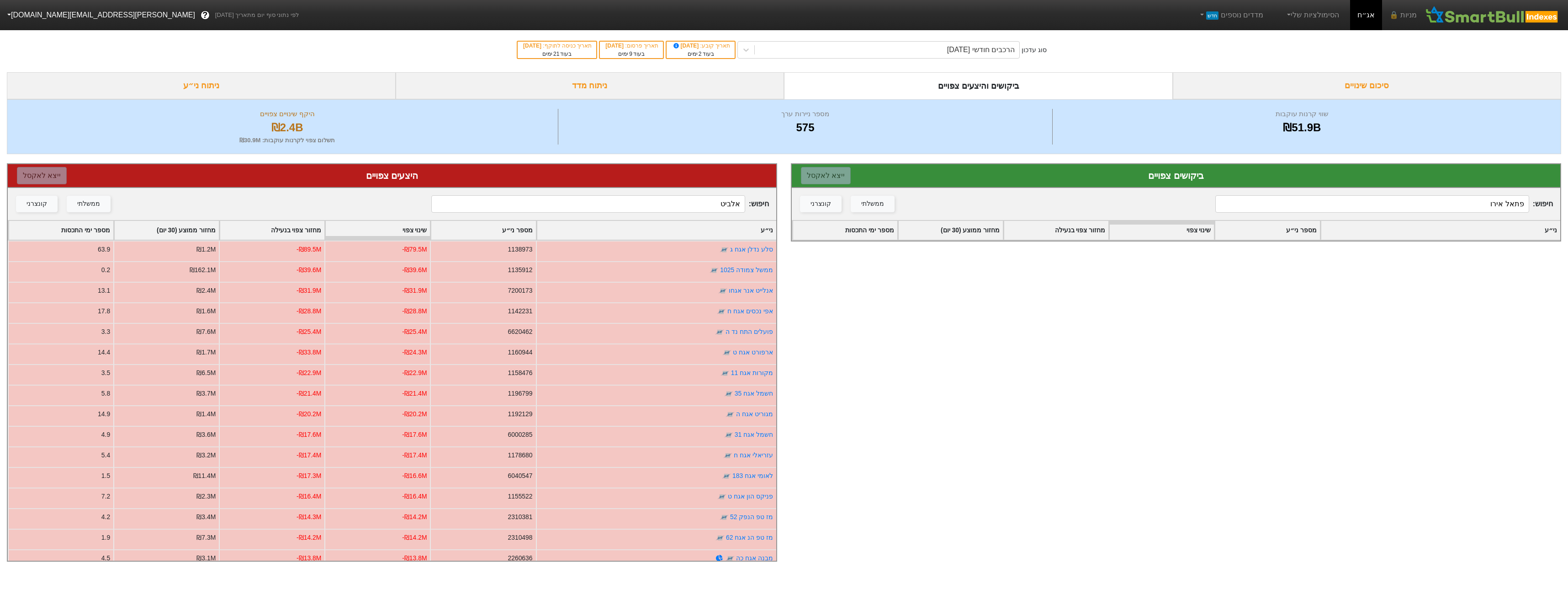
click at [698, 198] on input "אלביט" at bounding box center [588, 204] width 313 height 17
click at [698, 198] on input "אלביט" at bounding box center [588, 204] width 313 height 17
type input "ם"
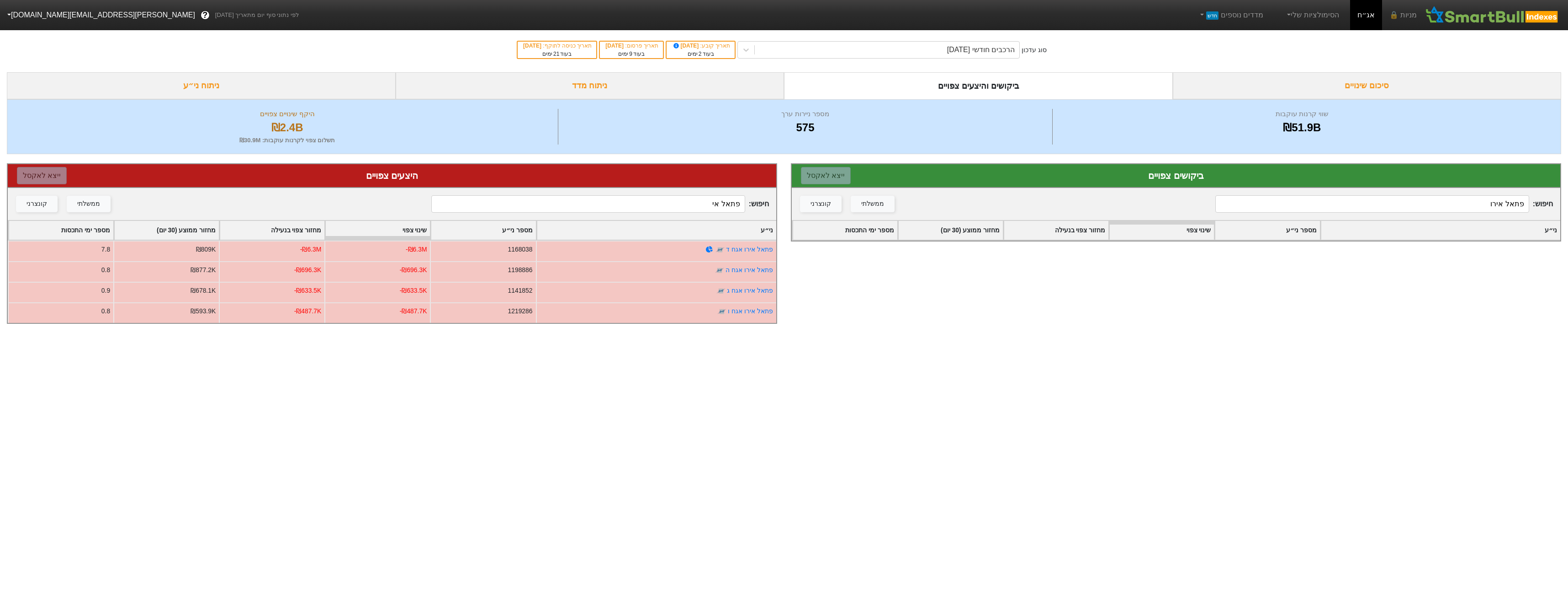
type input "פתאל אי"
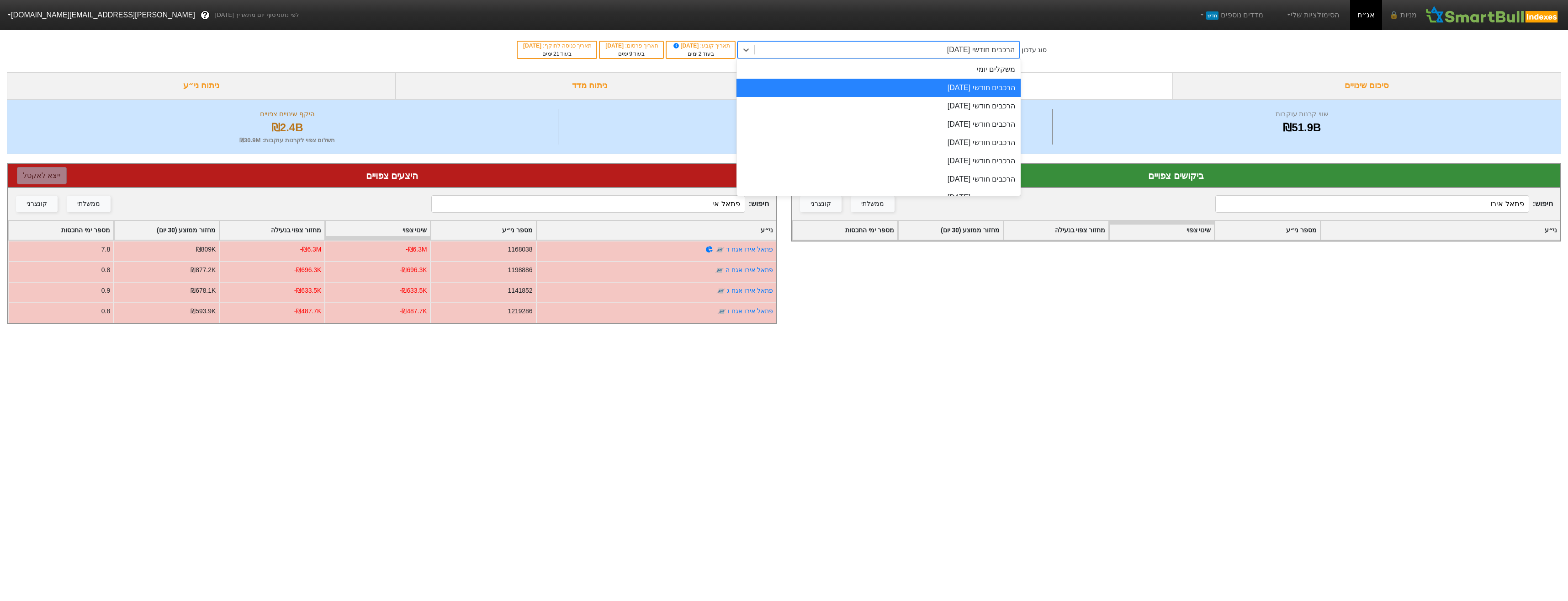
click at [1005, 54] on div "הרכבים חודשי [DATE]" at bounding box center [980, 50] width 68 height 11
click at [1006, 73] on div "משקלים יומי" at bounding box center [878, 69] width 284 height 18
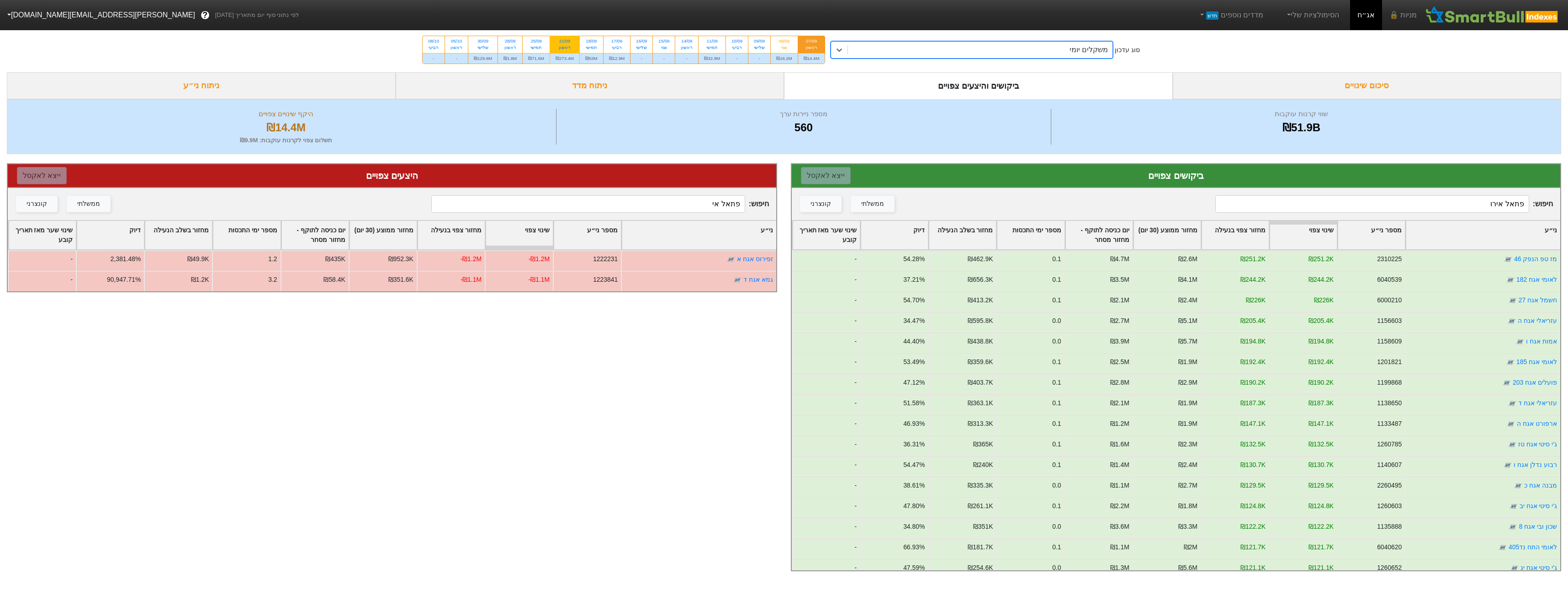
click at [578, 54] on div "₪273.4M" at bounding box center [564, 57] width 29 height 10
click at [565, 42] on input "21/09 ראשון ₪273.4M" at bounding box center [561, 39] width 6 height 6
radio input "true"
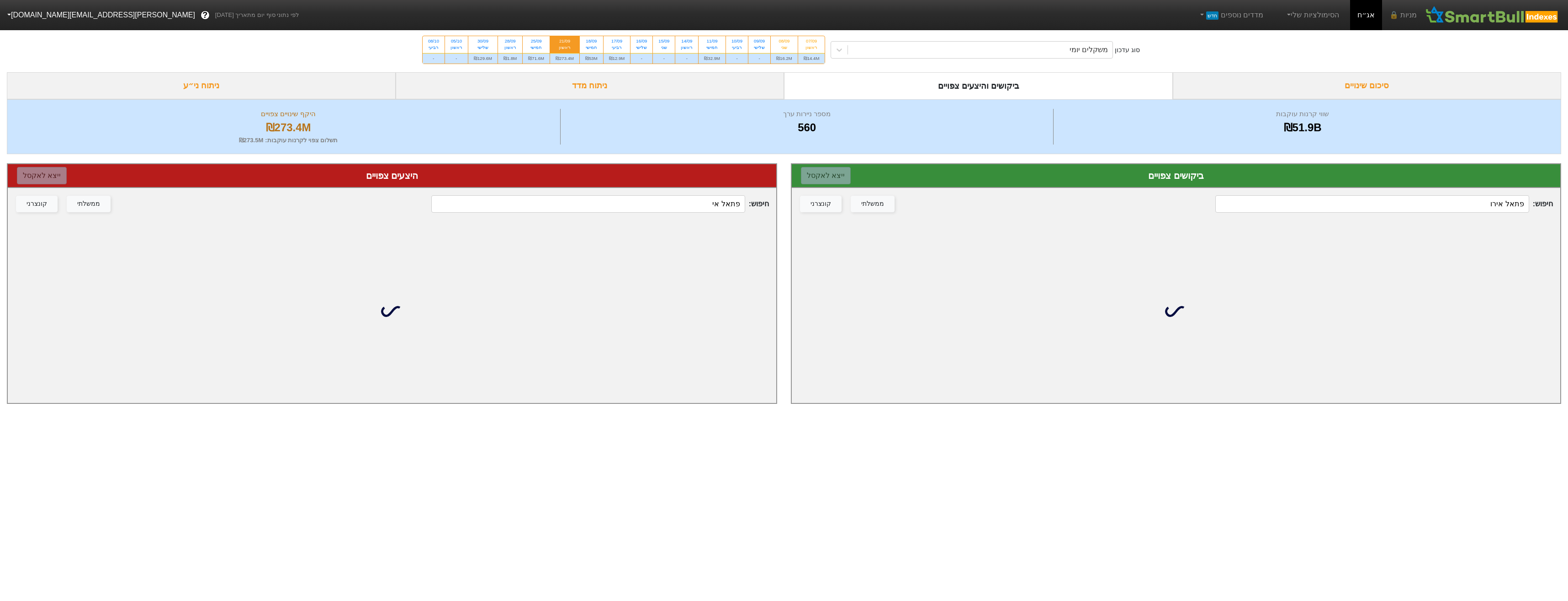
click at [1396, 205] on input "פתאל אירו" at bounding box center [1372, 204] width 313 height 17
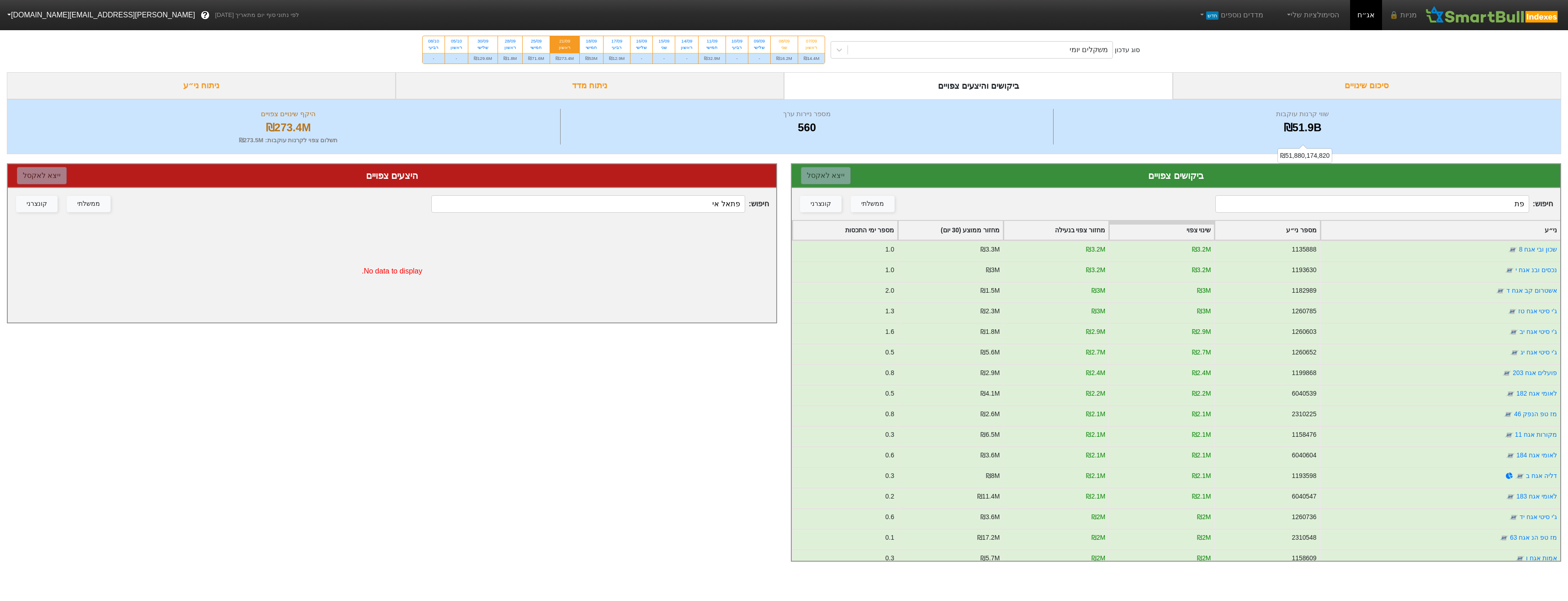
type input "פ"
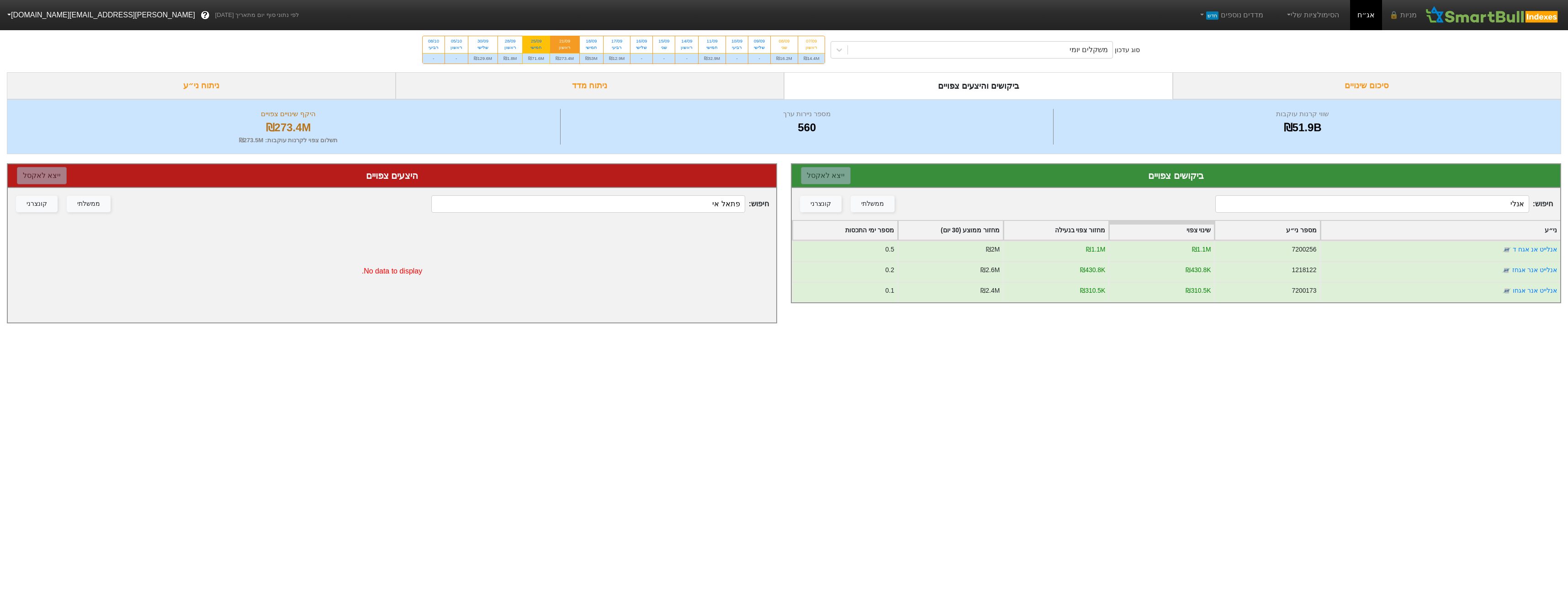
type input "אנלי"
click at [539, 60] on div "₪71.6M" at bounding box center [536, 57] width 27 height 10
click at [537, 42] on input "25/09 חמישי ₪71.6M" at bounding box center [533, 39] width 6 height 6
radio input "true"
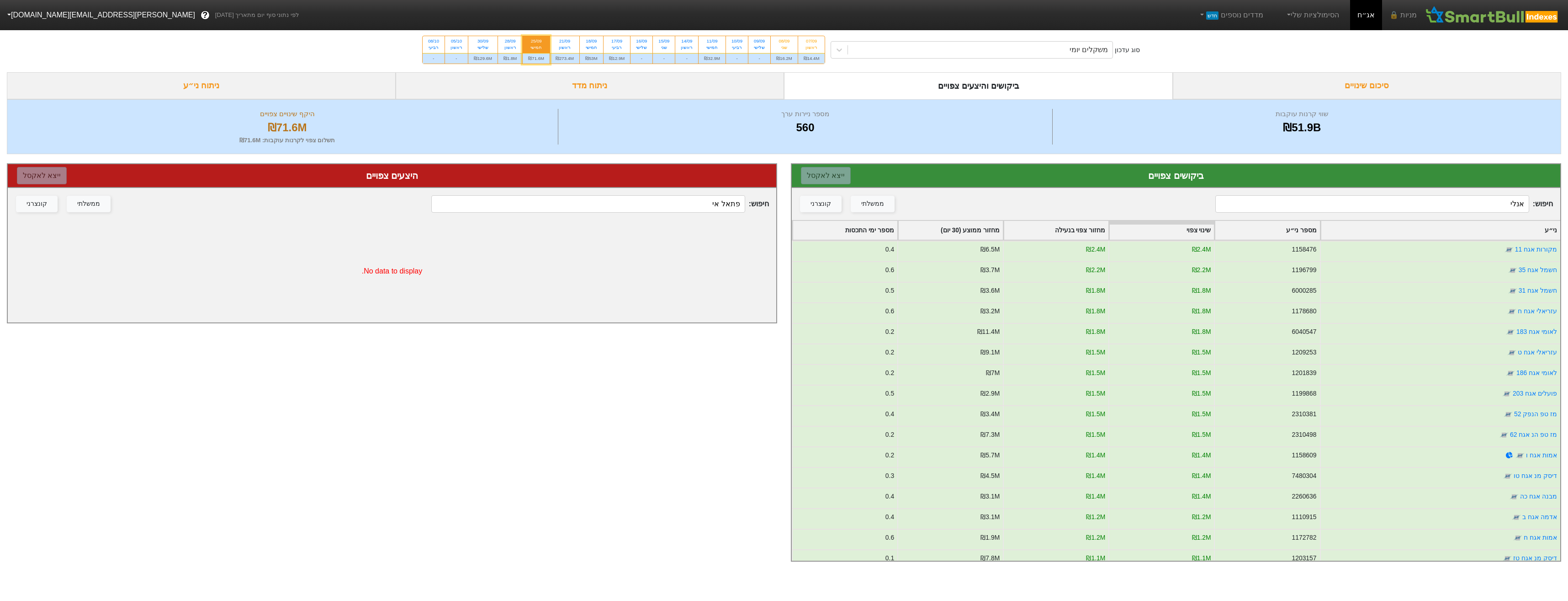
drag, startPoint x: 1498, startPoint y: 212, endPoint x: 1503, endPoint y: 216, distance: 6.4
click at [1497, 212] on input "אנלי" at bounding box center [1372, 204] width 313 height 17
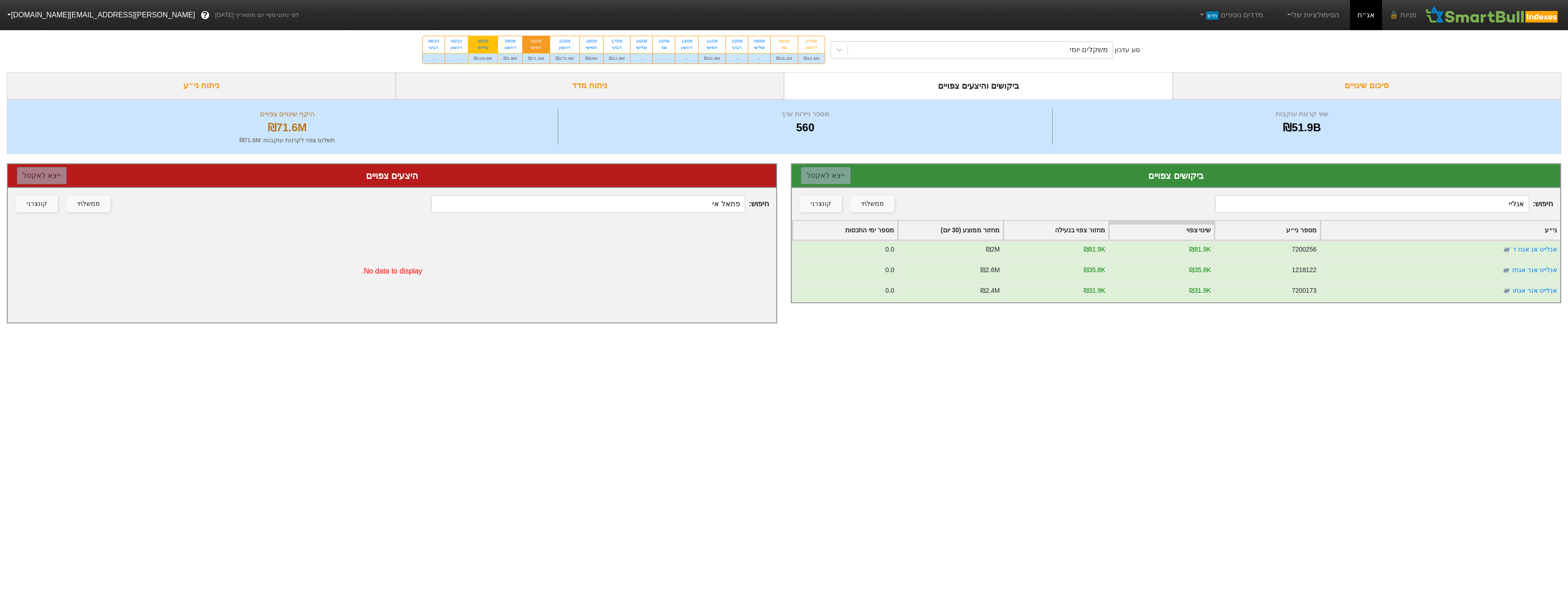
type input "אנליי"
click at [480, 56] on div "₪129.6M" at bounding box center [482, 57] width 29 height 10
click at [480, 42] on input "30/09 שלישי ₪129.6M" at bounding box center [479, 39] width 6 height 6
radio input "true"
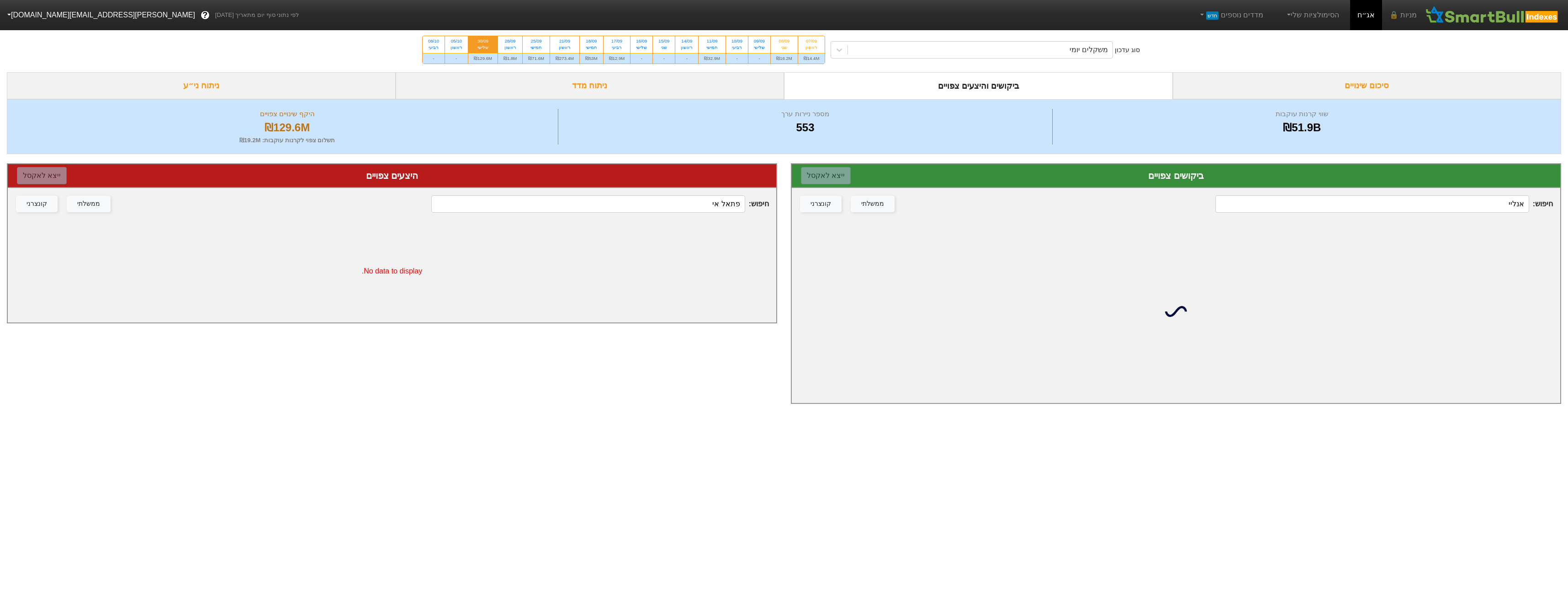
click at [1432, 211] on input "אנליי" at bounding box center [1372, 204] width 313 height 17
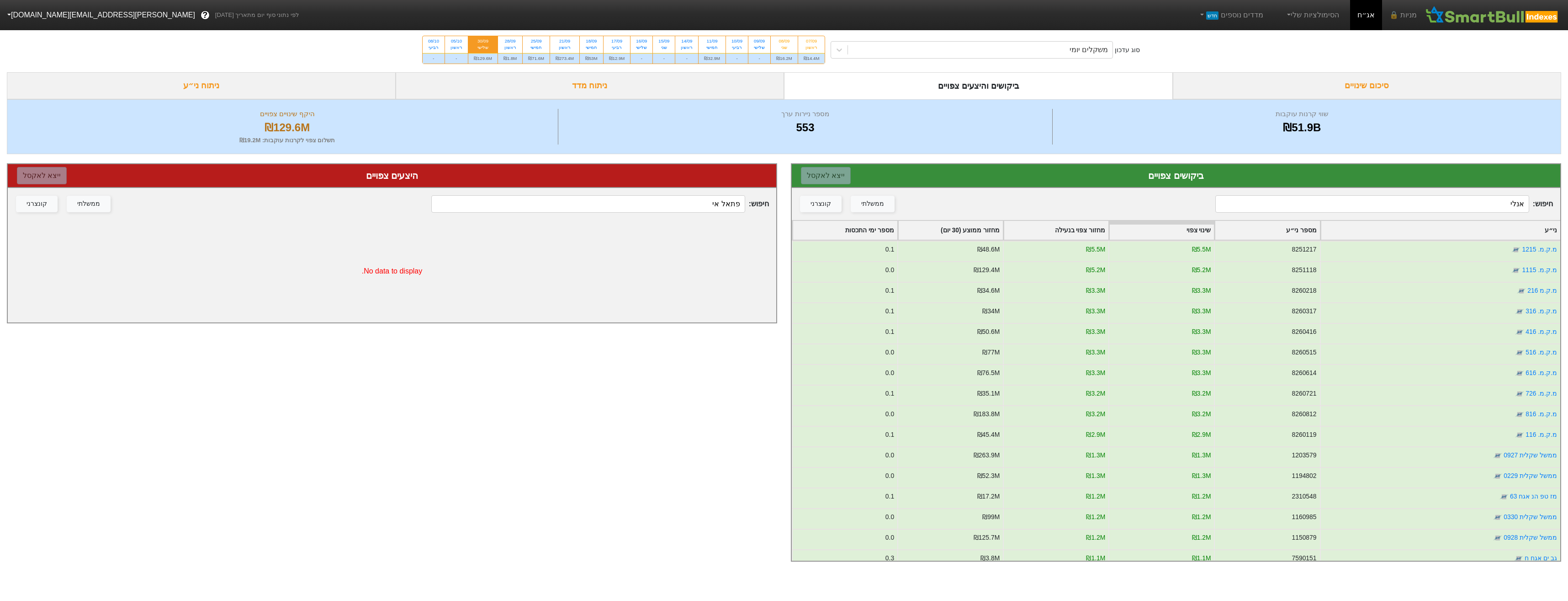
type input "אנליי"
